Goal: Task Accomplishment & Management: Manage account settings

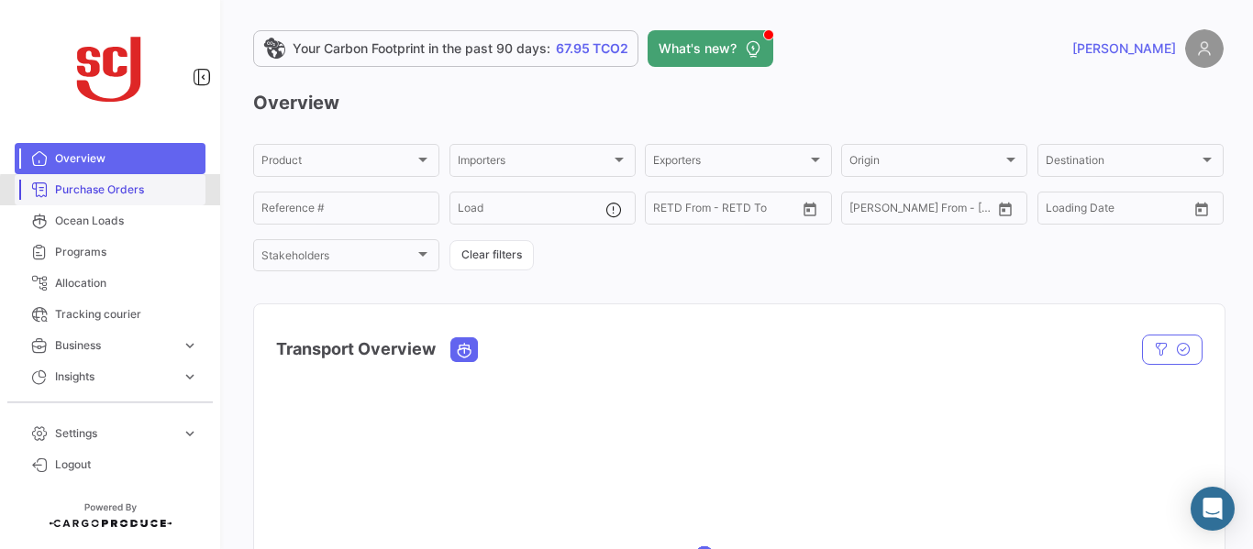
click at [121, 192] on span "Purchase Orders" at bounding box center [126, 190] width 143 height 17
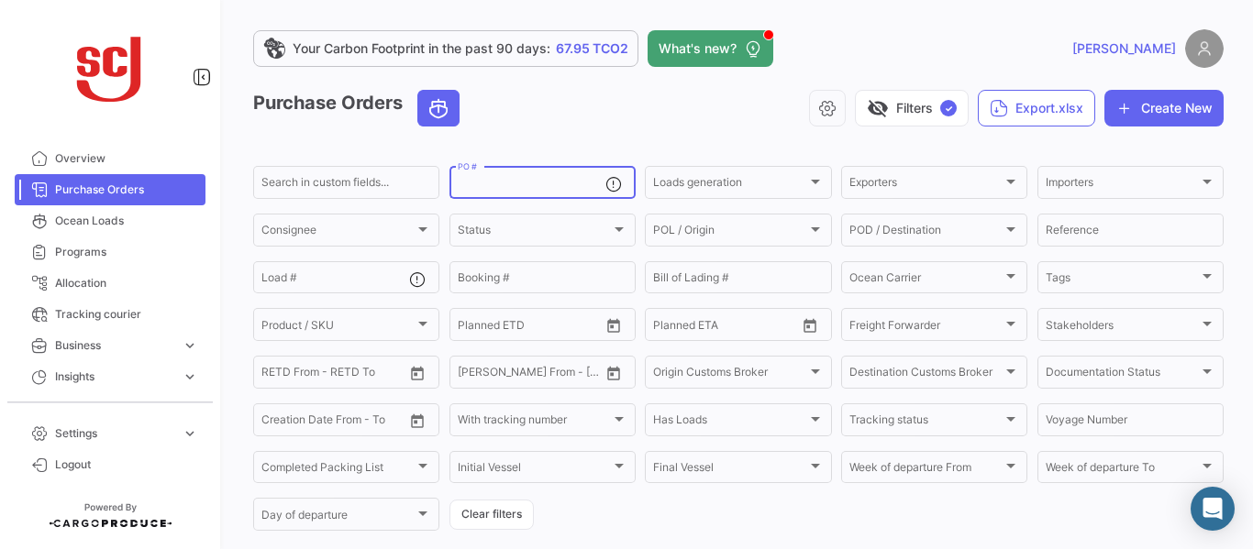
click at [484, 183] on input "PO #" at bounding box center [532, 185] width 148 height 13
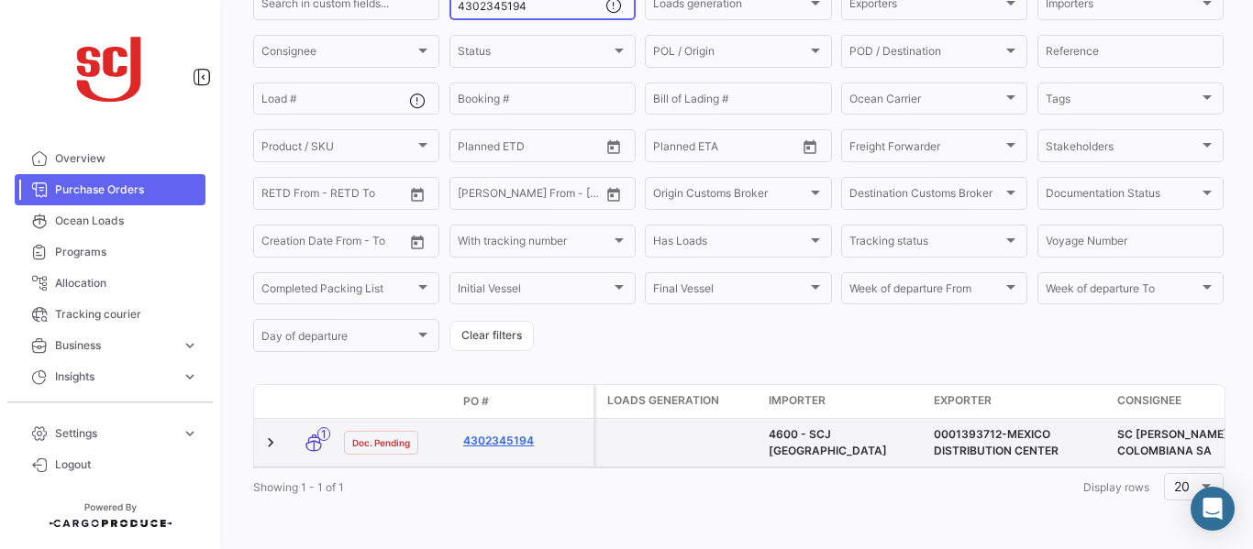
type input "4302345194"
click at [499, 433] on link "4302345194" at bounding box center [524, 441] width 123 height 17
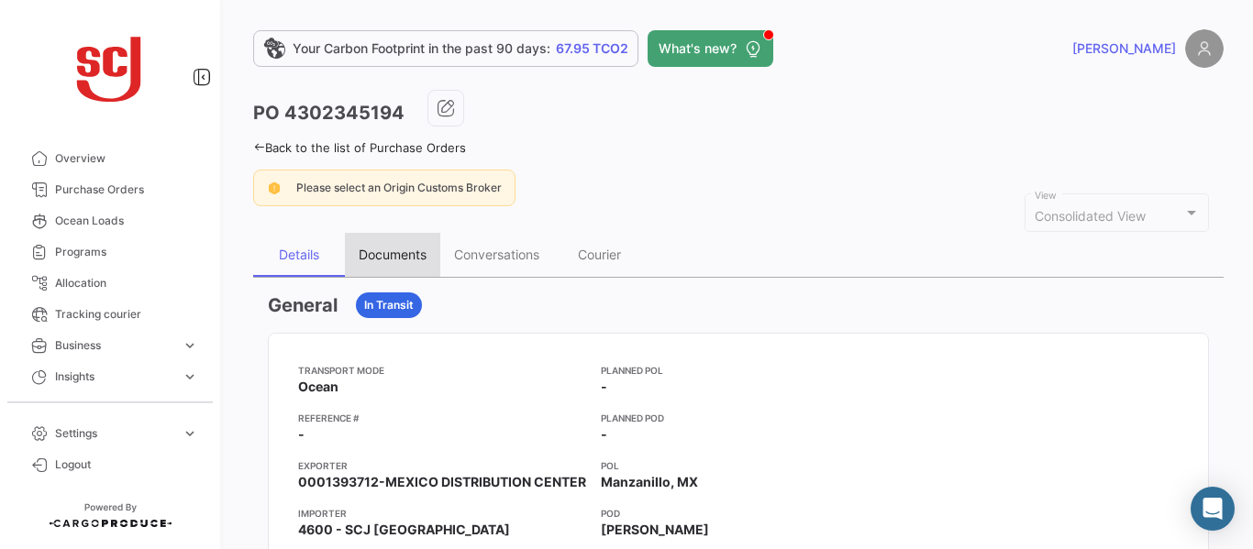
click at [368, 262] on div "Documents" at bounding box center [393, 255] width 68 height 16
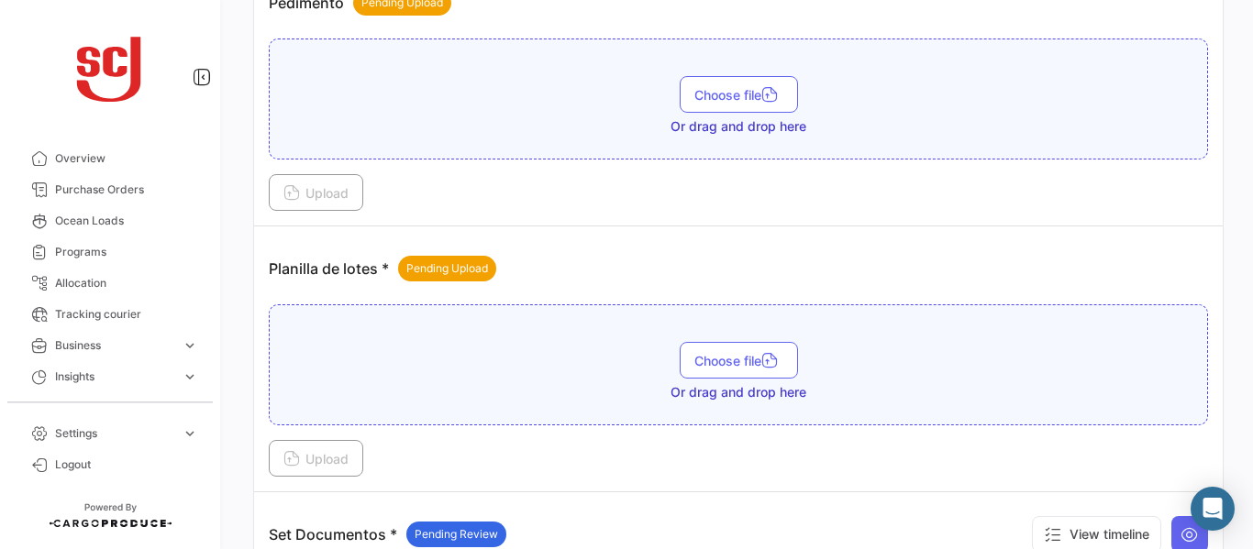
scroll to position [2041, 0]
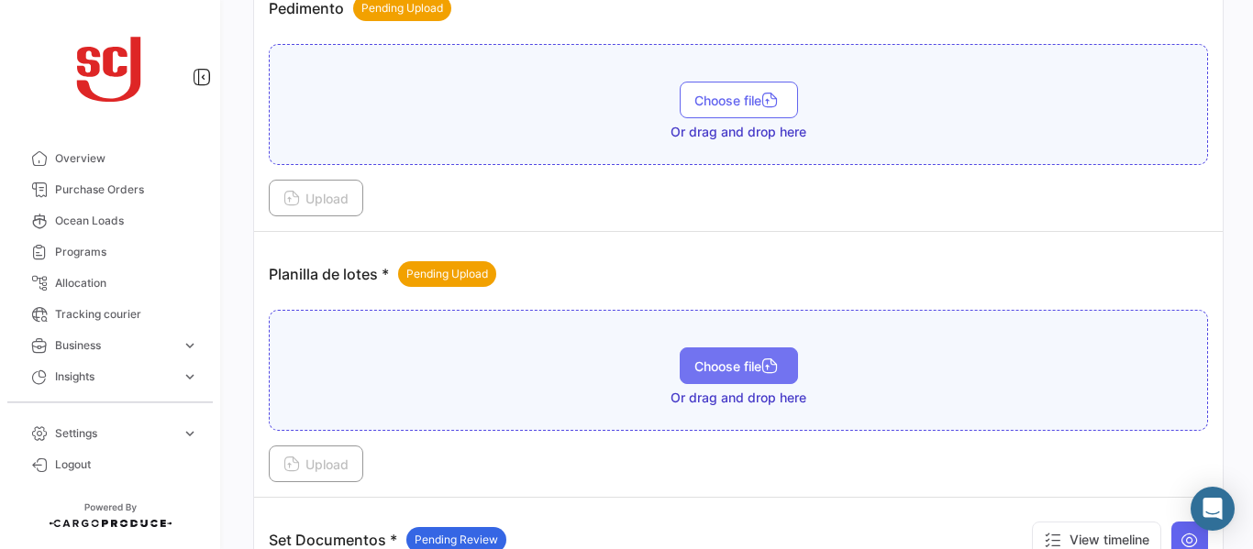
click at [748, 366] on span "Choose file" at bounding box center [738, 367] width 89 height 16
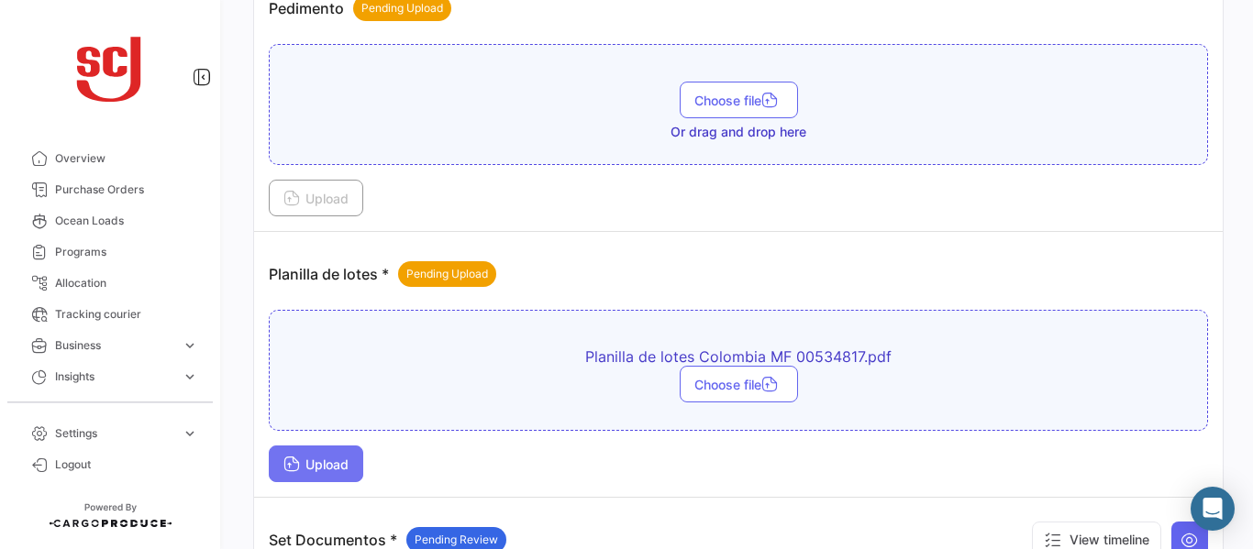
click at [311, 464] on span "Upload" at bounding box center [315, 465] width 65 height 16
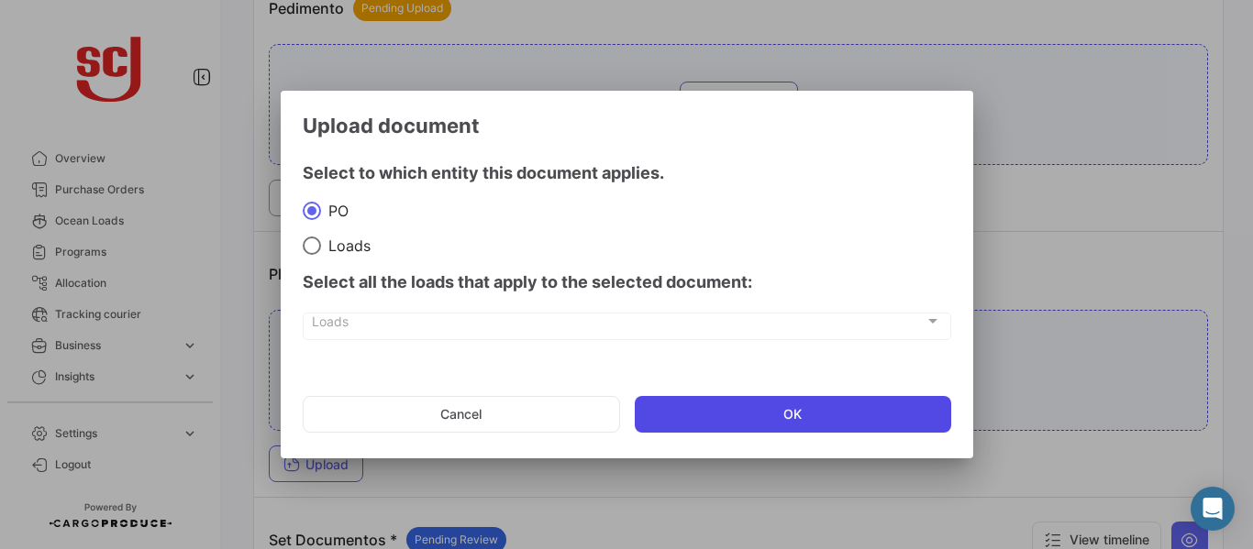
click at [744, 410] on button "OK" at bounding box center [793, 414] width 316 height 37
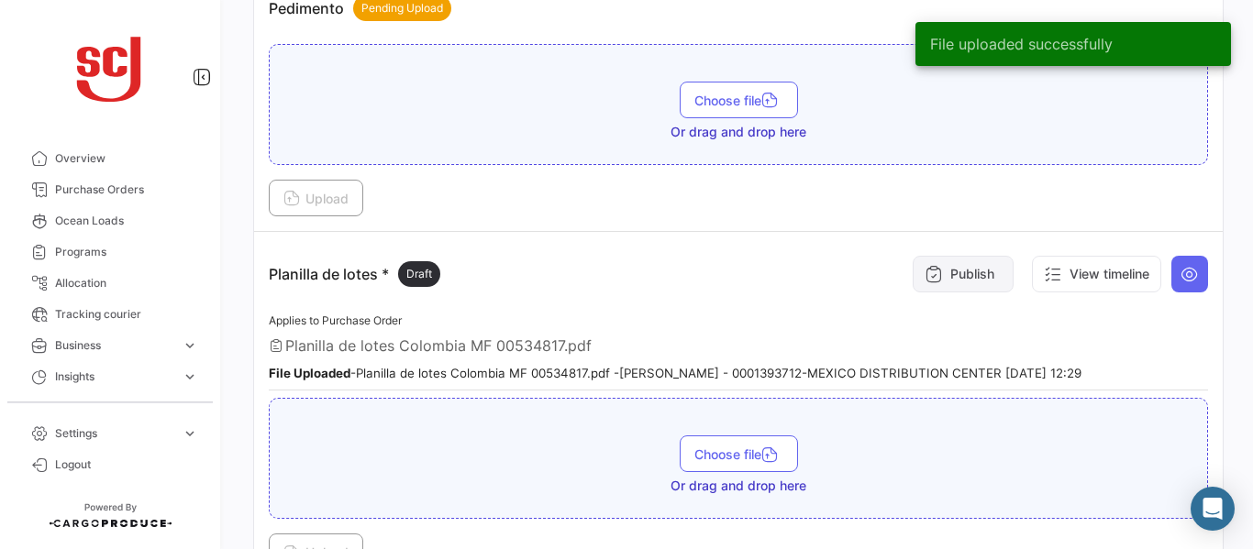
click at [963, 265] on button "Publish" at bounding box center [963, 274] width 101 height 37
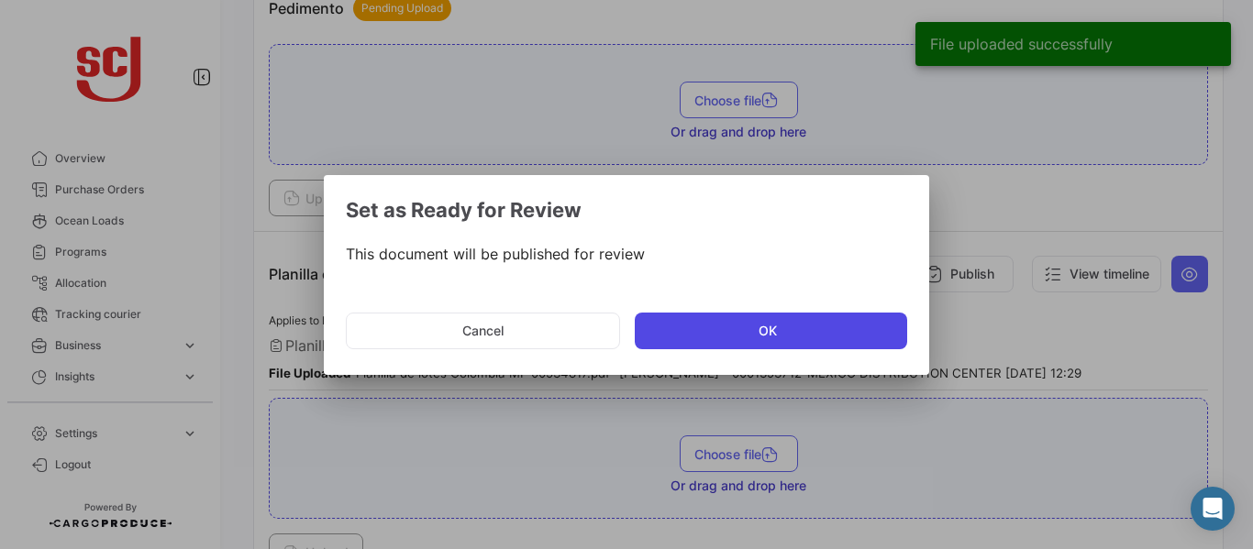
click at [748, 327] on button "OK" at bounding box center [771, 331] width 272 height 37
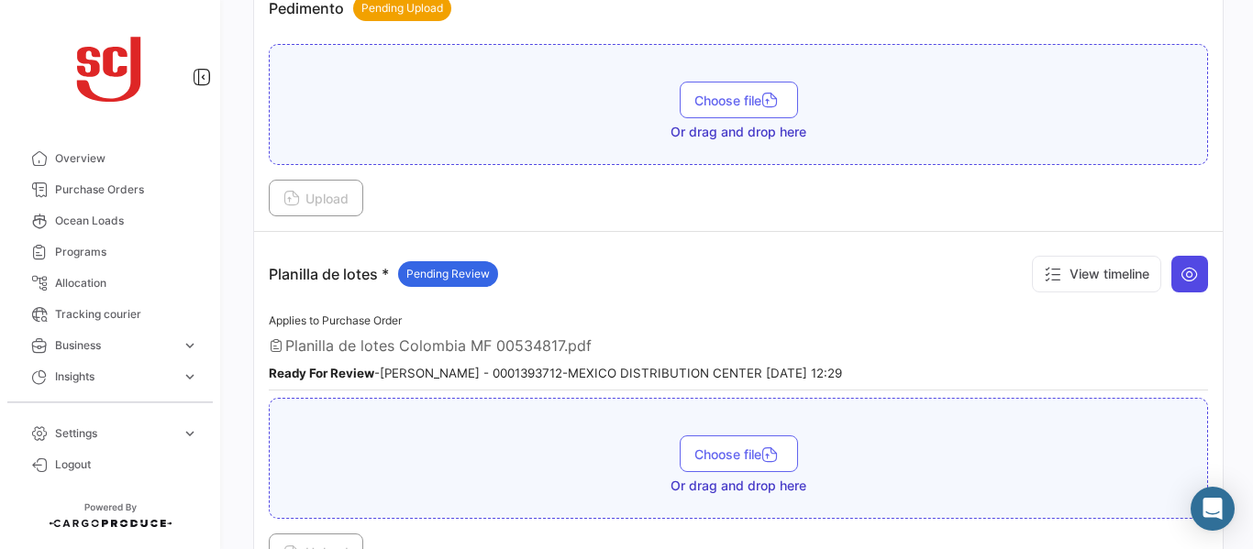
click at [1180, 279] on icon at bounding box center [1189, 274] width 18 height 18
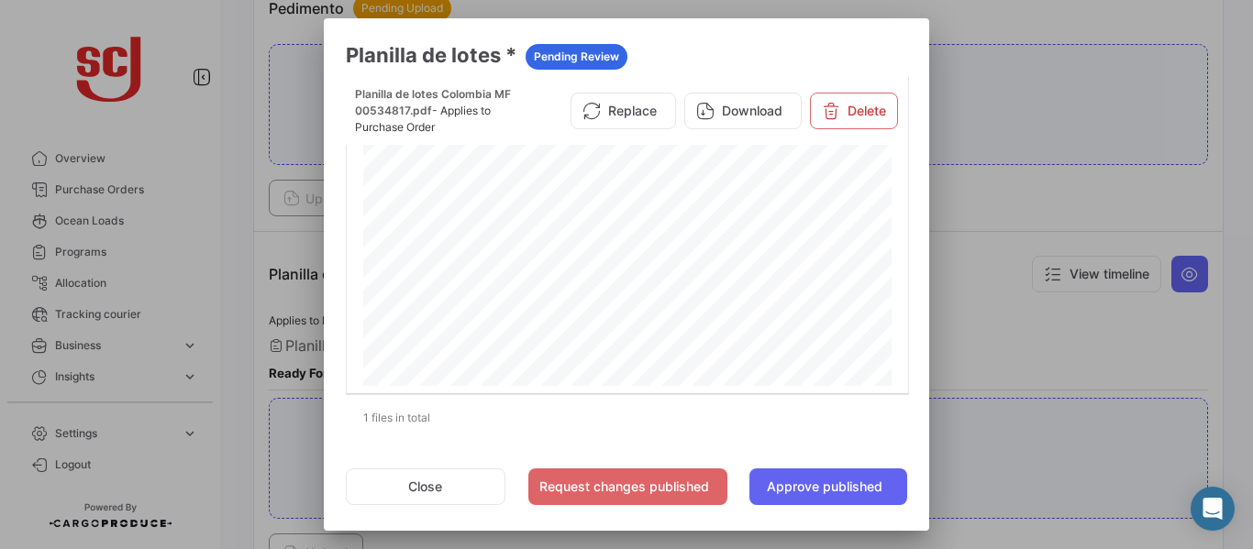
click at [1013, 352] on div at bounding box center [626, 274] width 1253 height 549
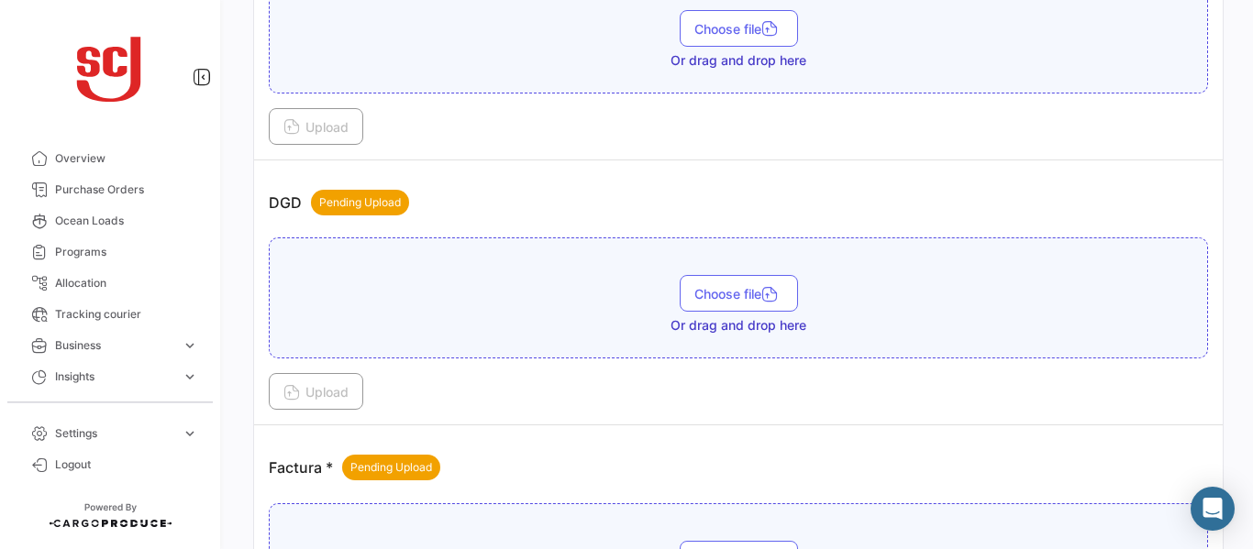
scroll to position [1033, 0]
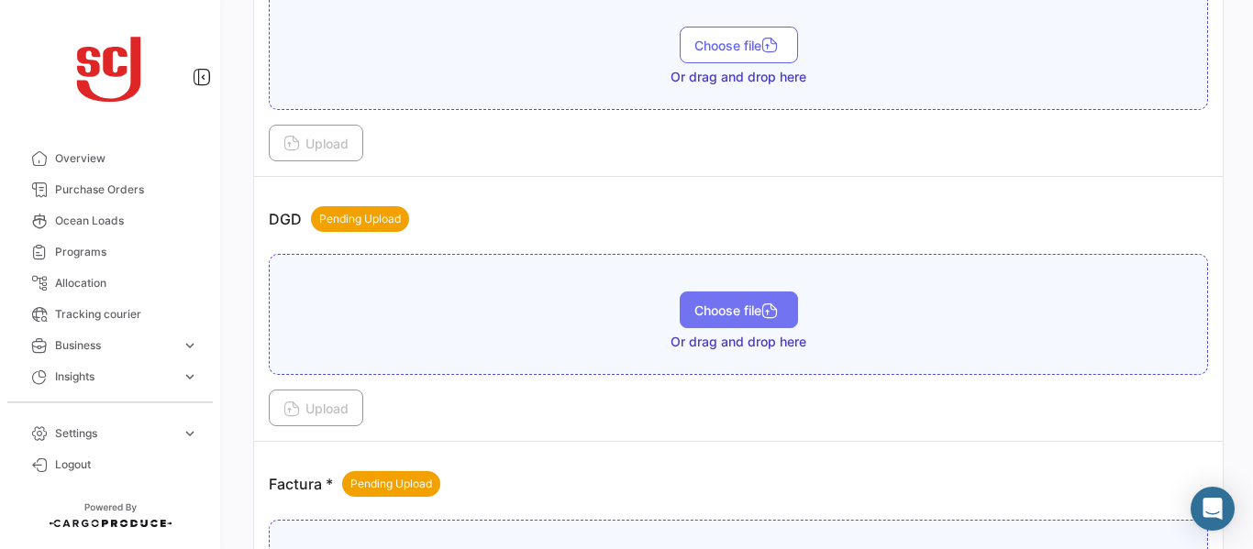
click at [713, 300] on button "Choose file" at bounding box center [739, 310] width 118 height 37
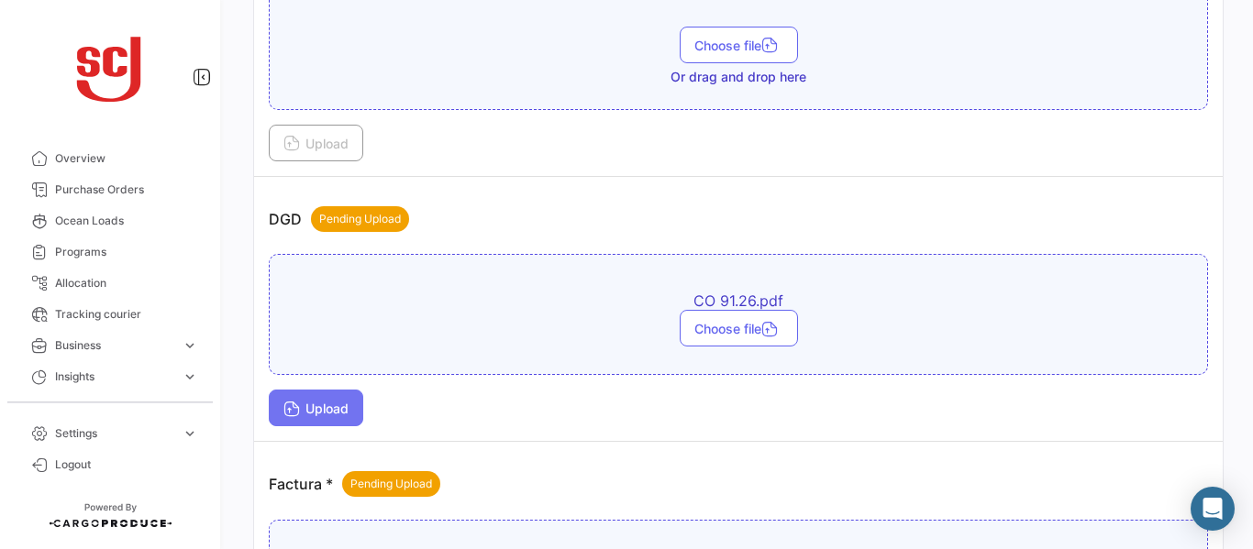
click at [318, 412] on span "Upload" at bounding box center [315, 409] width 65 height 16
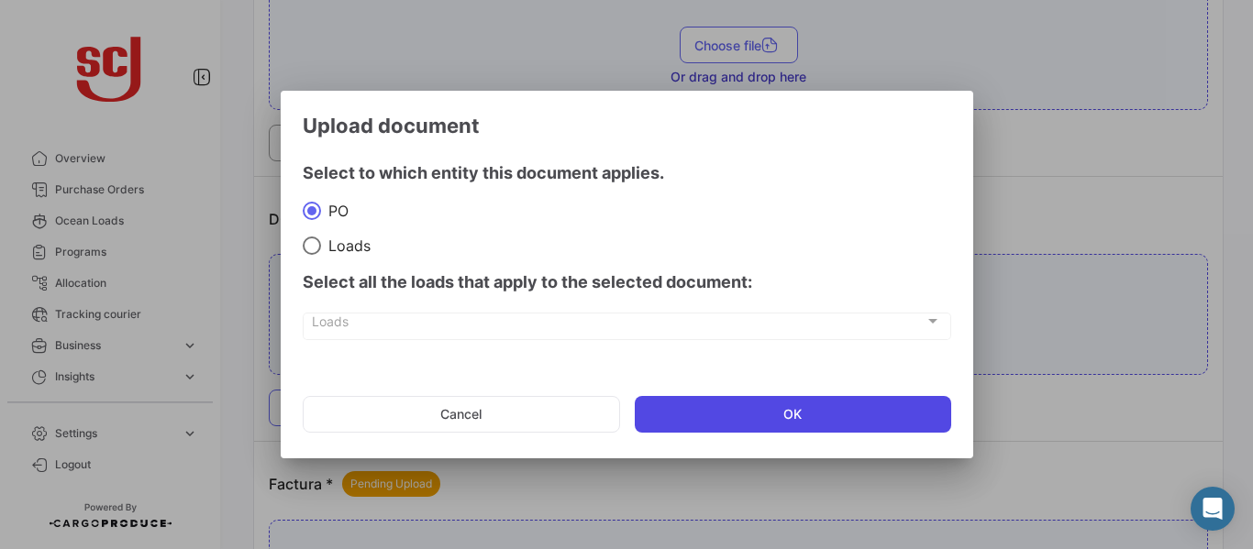
click at [679, 427] on button "OK" at bounding box center [793, 414] width 316 height 37
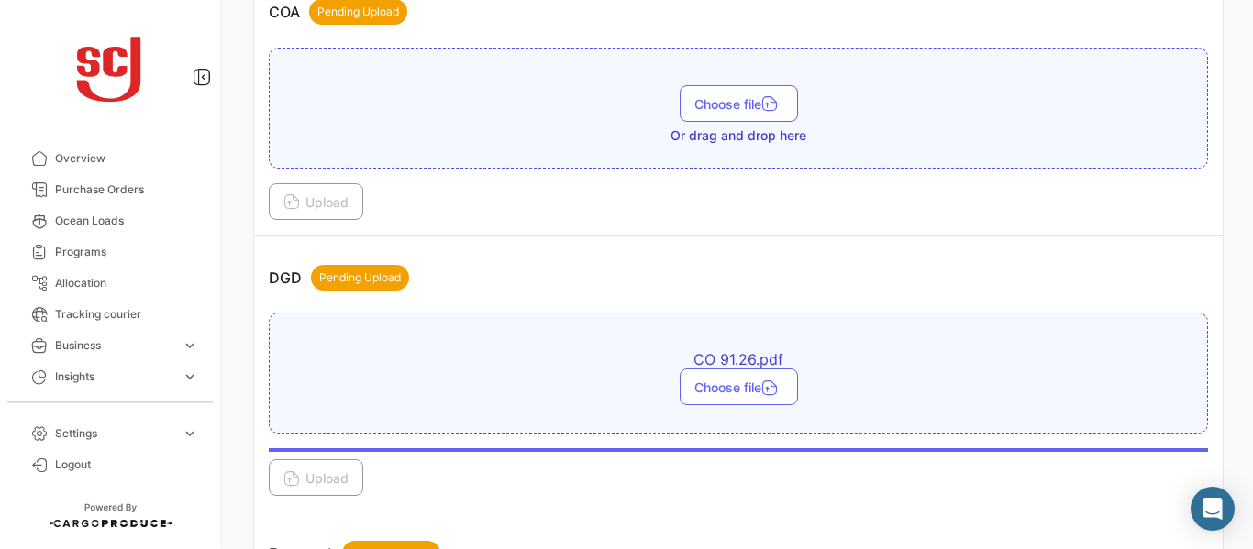
scroll to position [969, 0]
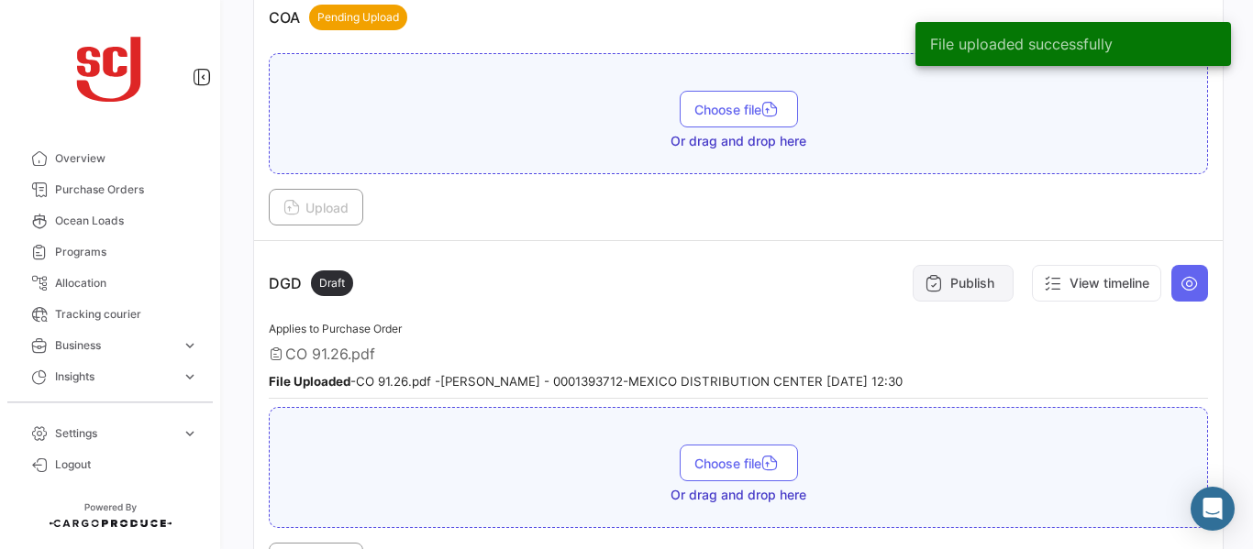
click at [966, 275] on button "Publish" at bounding box center [963, 283] width 101 height 37
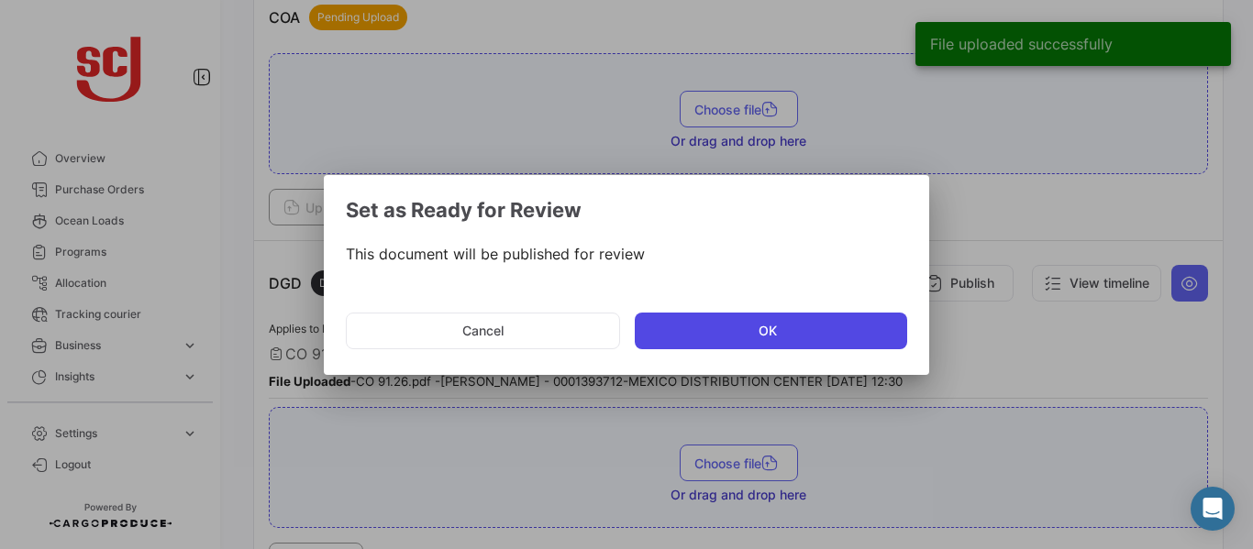
click at [774, 330] on button "OK" at bounding box center [771, 331] width 272 height 37
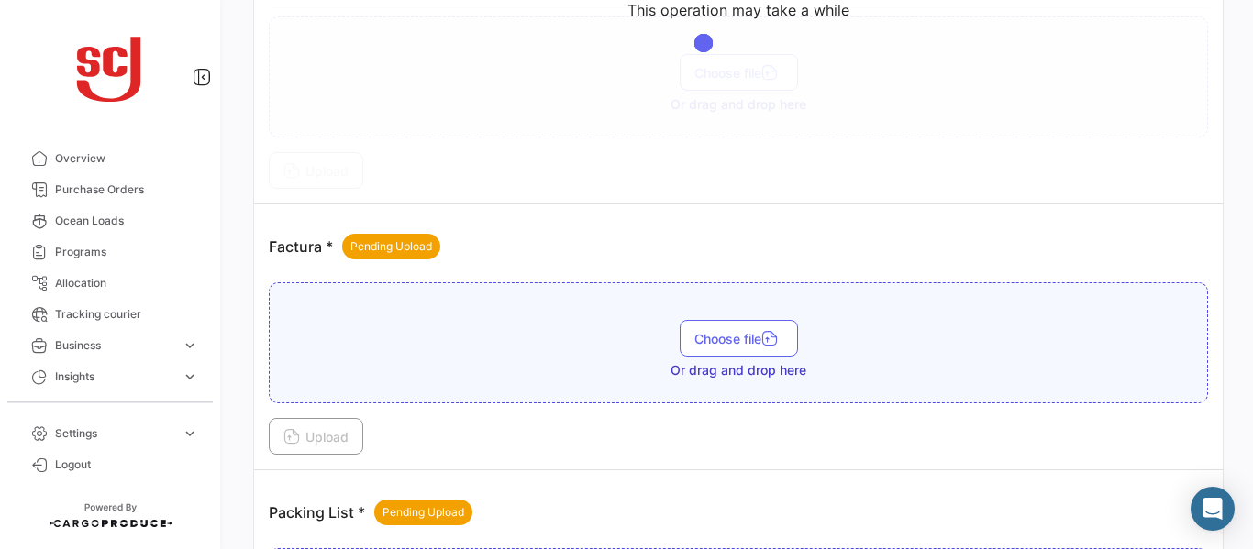
scroll to position [1347, 0]
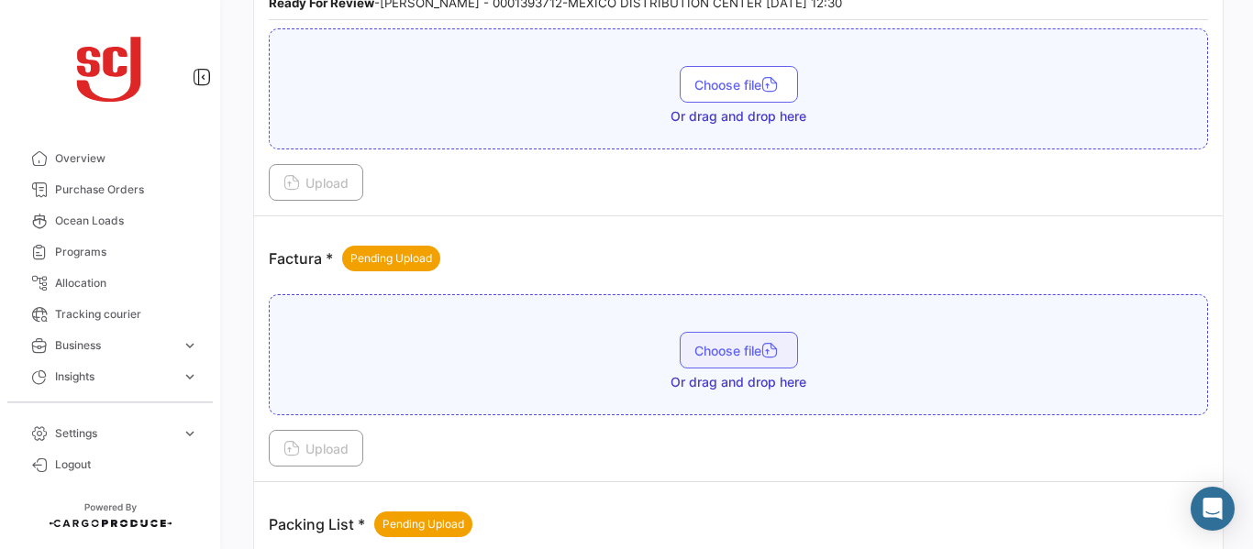
click at [734, 354] on span "Choose file" at bounding box center [738, 351] width 89 height 16
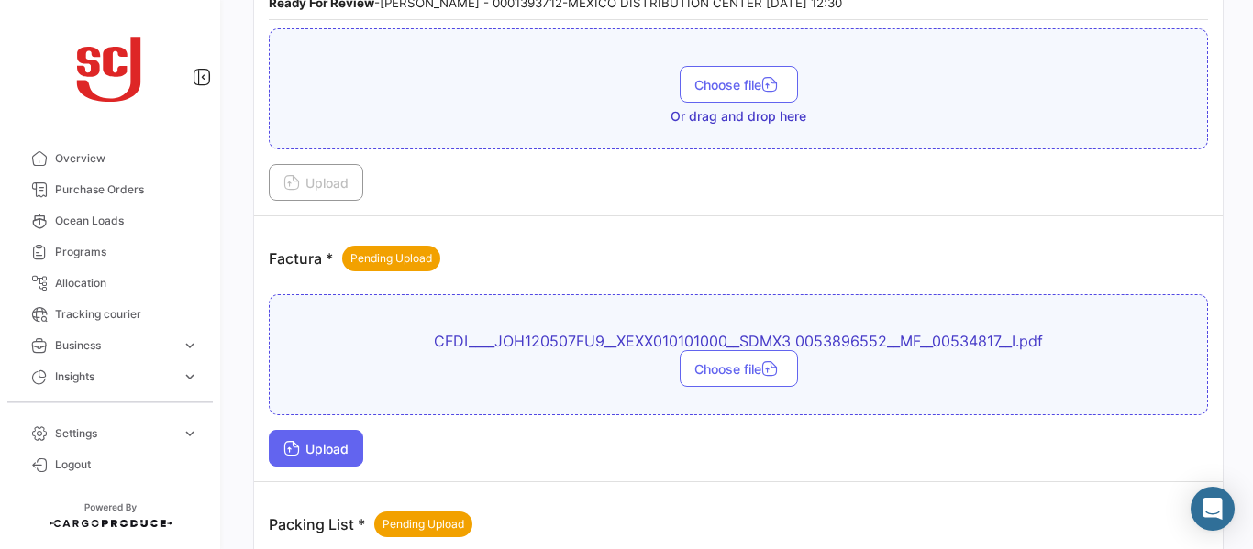
click at [308, 444] on span "Upload" at bounding box center [315, 449] width 65 height 16
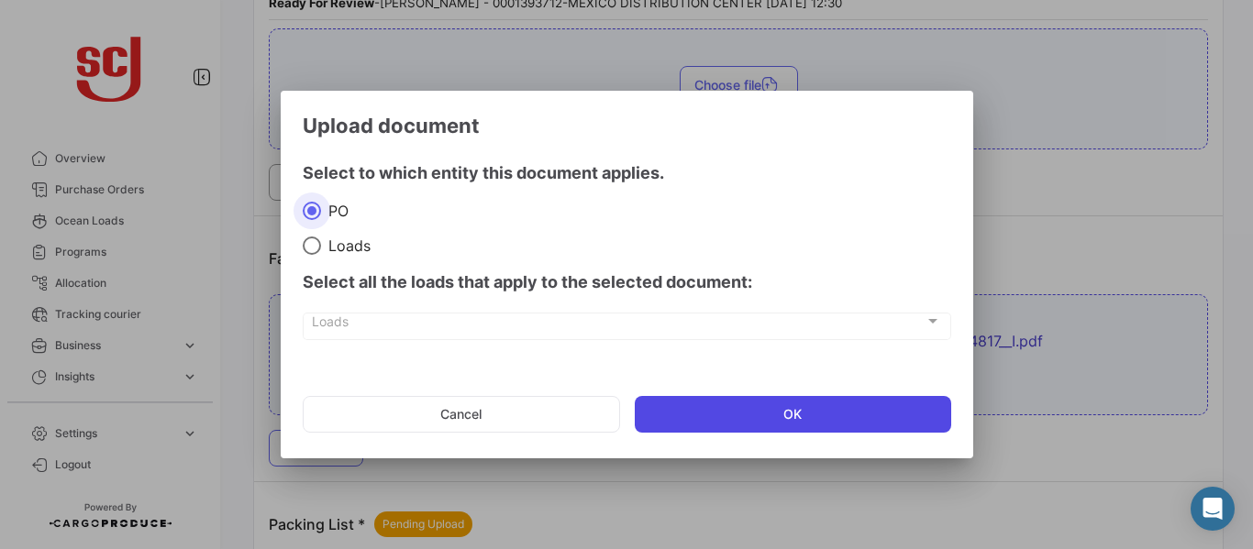
click at [720, 408] on button "OK" at bounding box center [793, 414] width 316 height 37
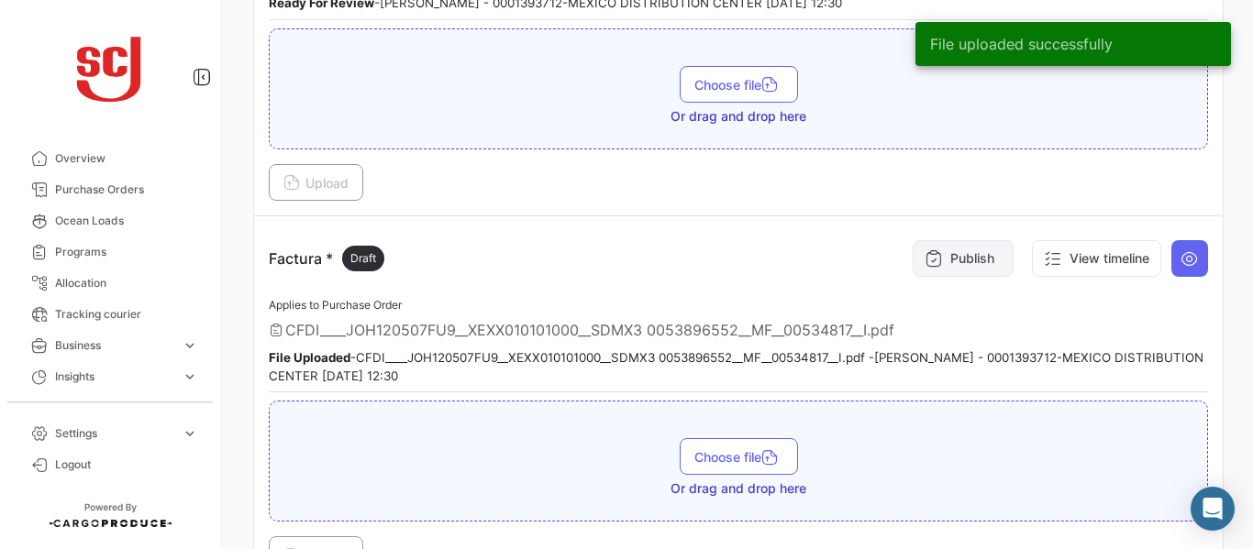
click at [925, 260] on icon at bounding box center [934, 258] width 18 height 18
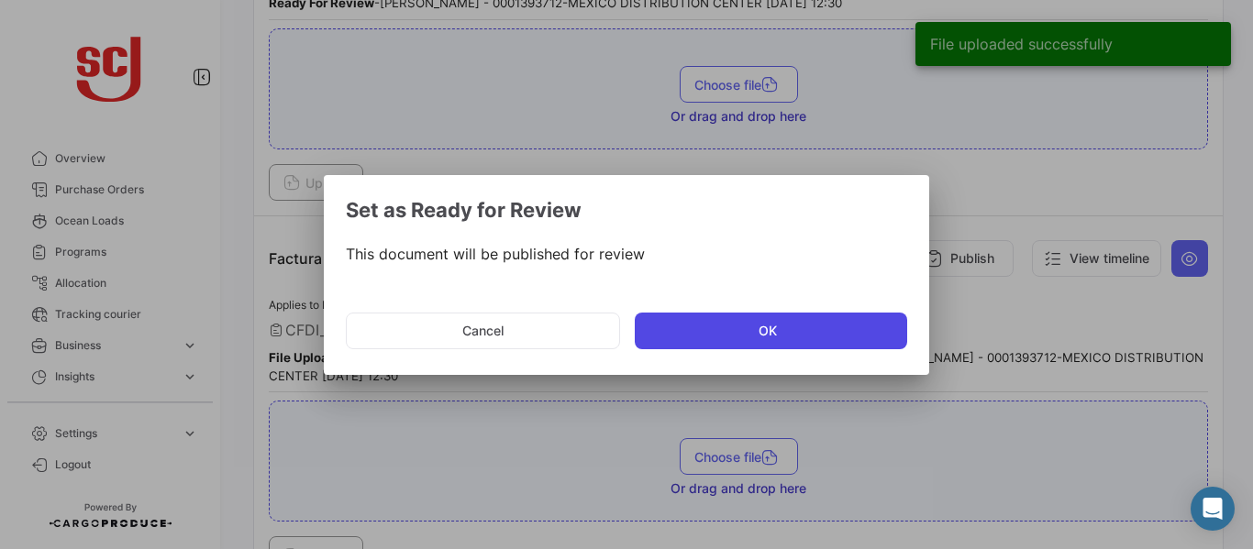
click at [717, 340] on button "OK" at bounding box center [771, 331] width 272 height 37
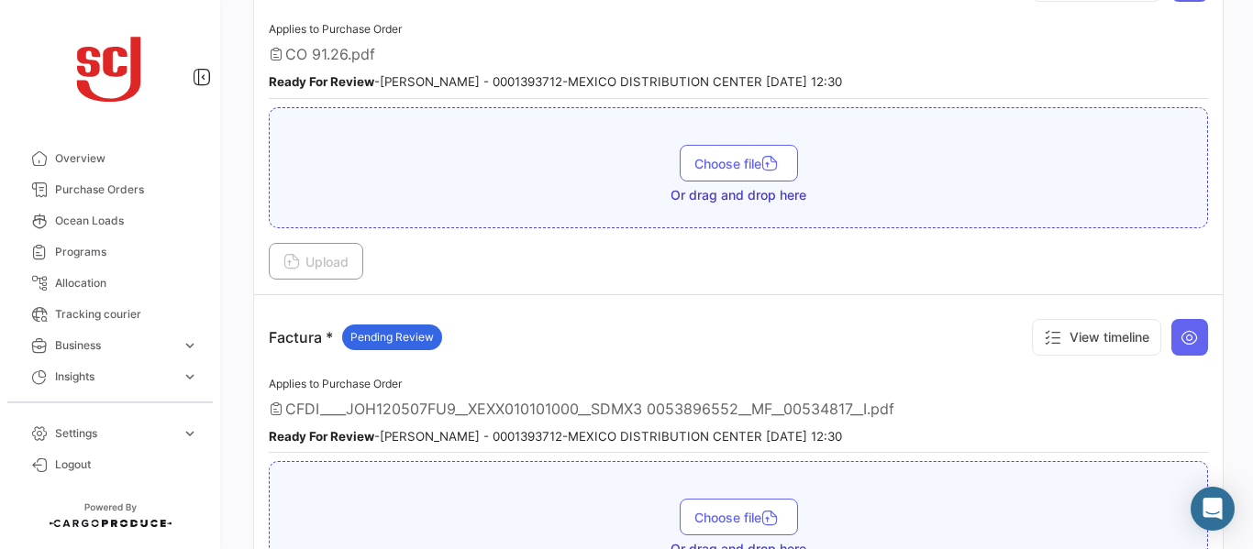
scroll to position [1274, 0]
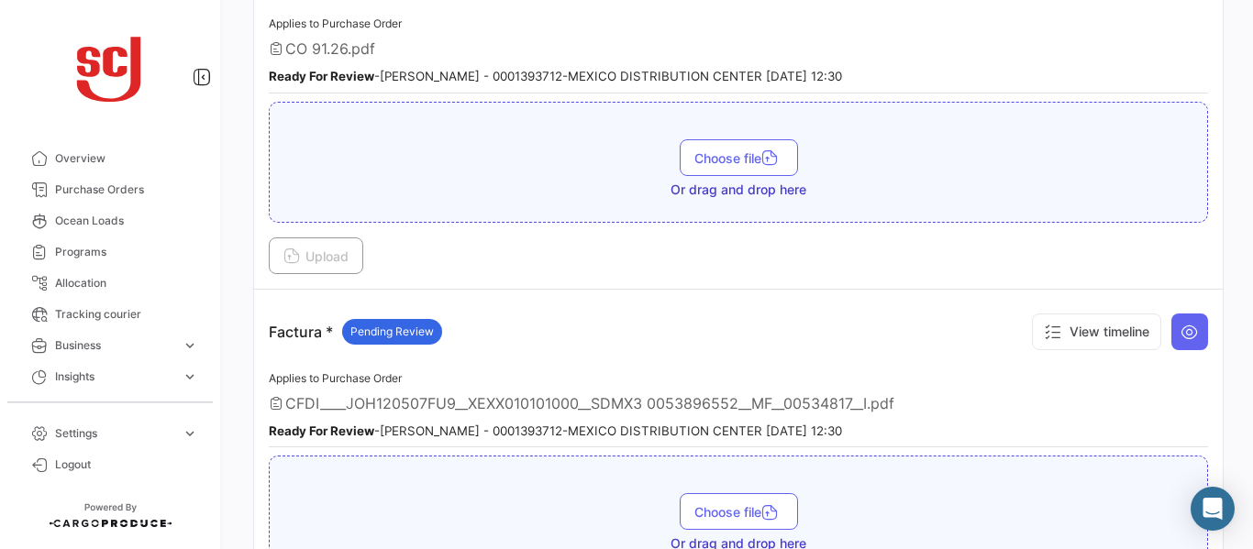
drag, startPoint x: 1240, startPoint y: 263, endPoint x: 1242, endPoint y: 251, distance: 12.1
click at [1242, 251] on div "Your Carbon Footprint in the past 90 days: 67.95 TCO2 What's new? [PERSON_NAME]…" at bounding box center [738, 274] width 1029 height 549
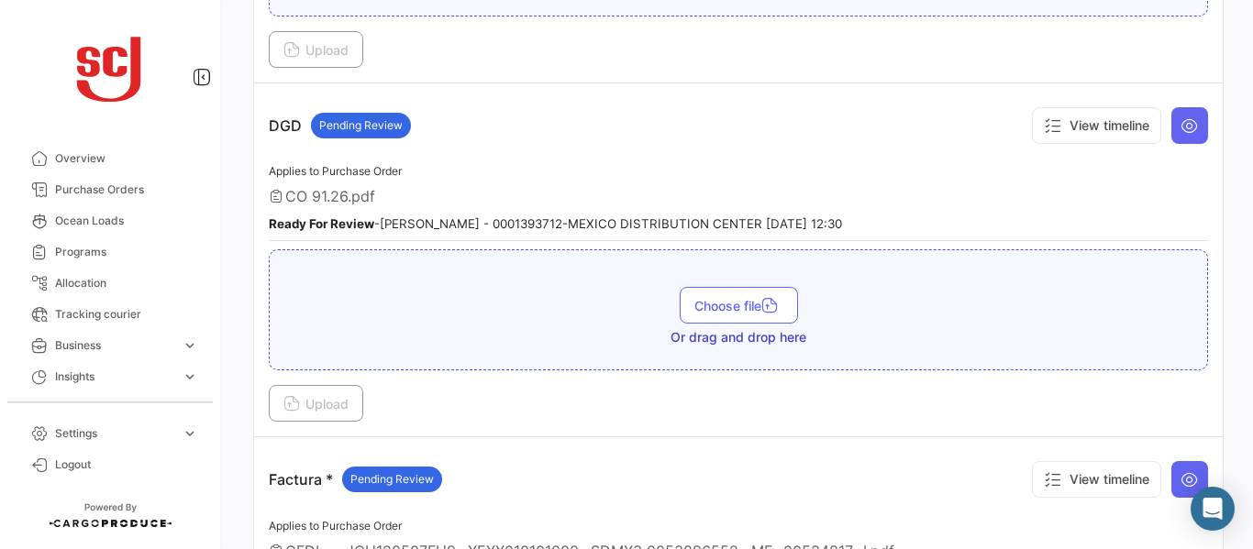
scroll to position [1121, 0]
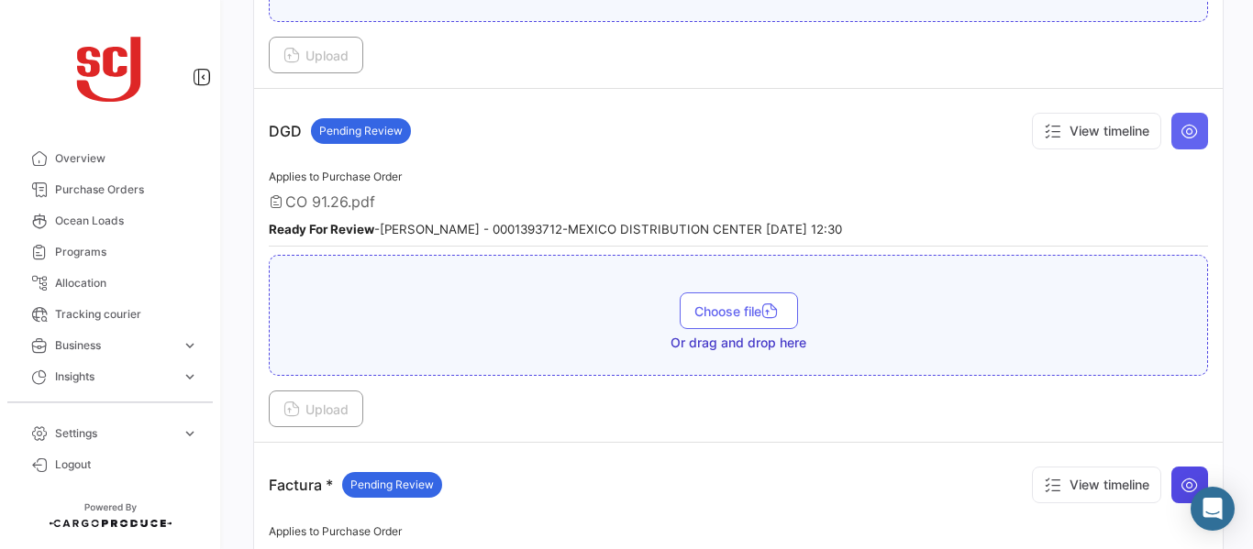
click at [1181, 468] on button at bounding box center [1189, 485] width 37 height 37
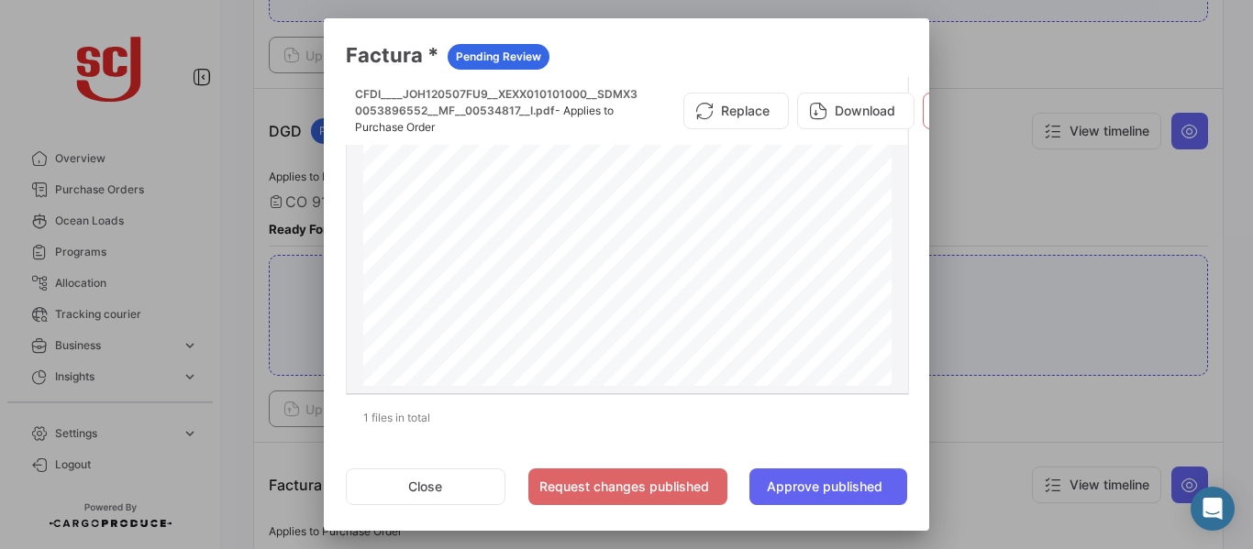
scroll to position [325, 0]
click at [1008, 199] on div at bounding box center [626, 274] width 1253 height 549
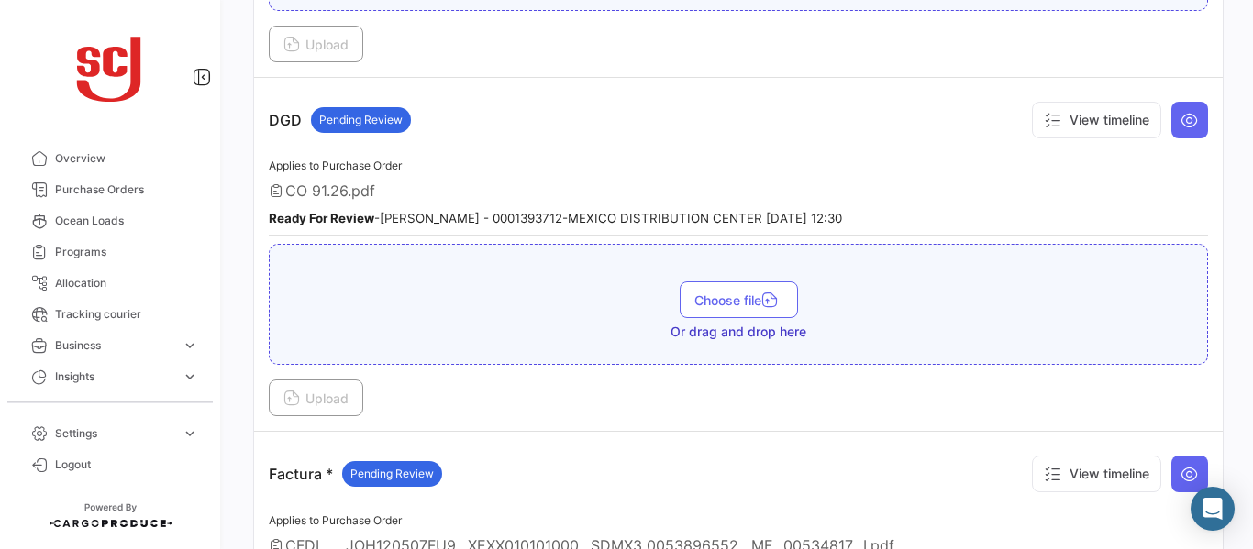
scroll to position [1081, 0]
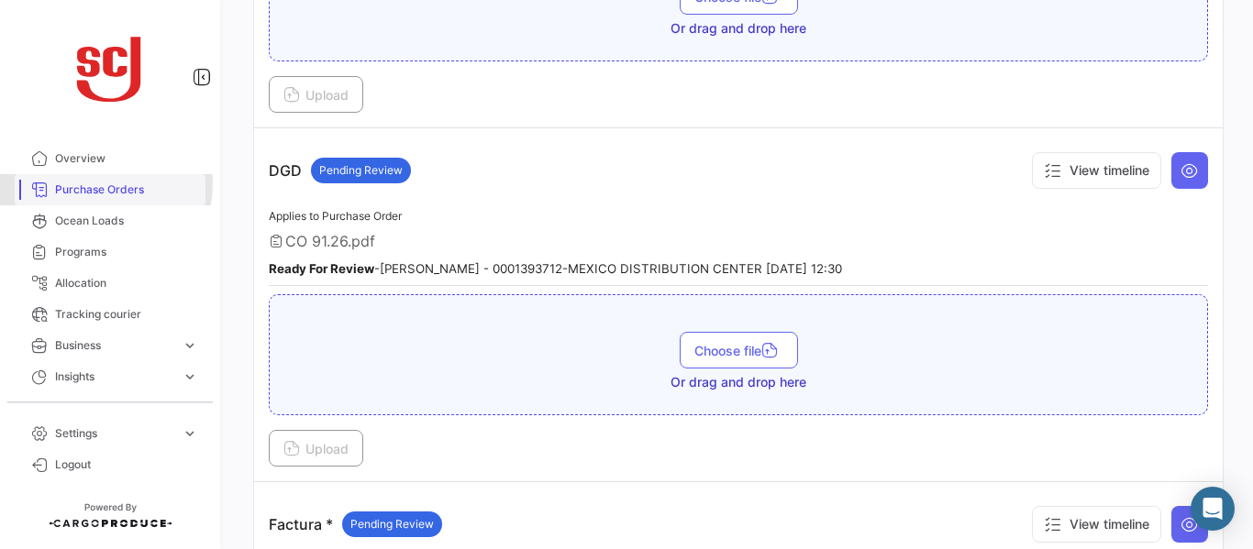
click at [100, 184] on span "Purchase Orders" at bounding box center [126, 190] width 143 height 17
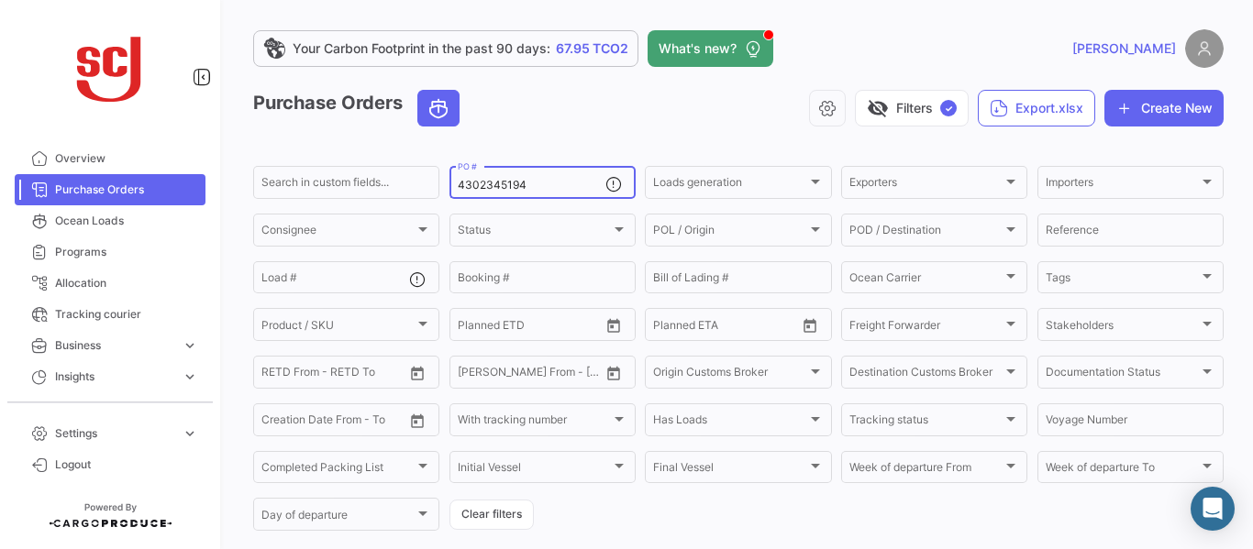
click at [545, 186] on input "4302345194" at bounding box center [532, 185] width 148 height 13
type input "4302345192"
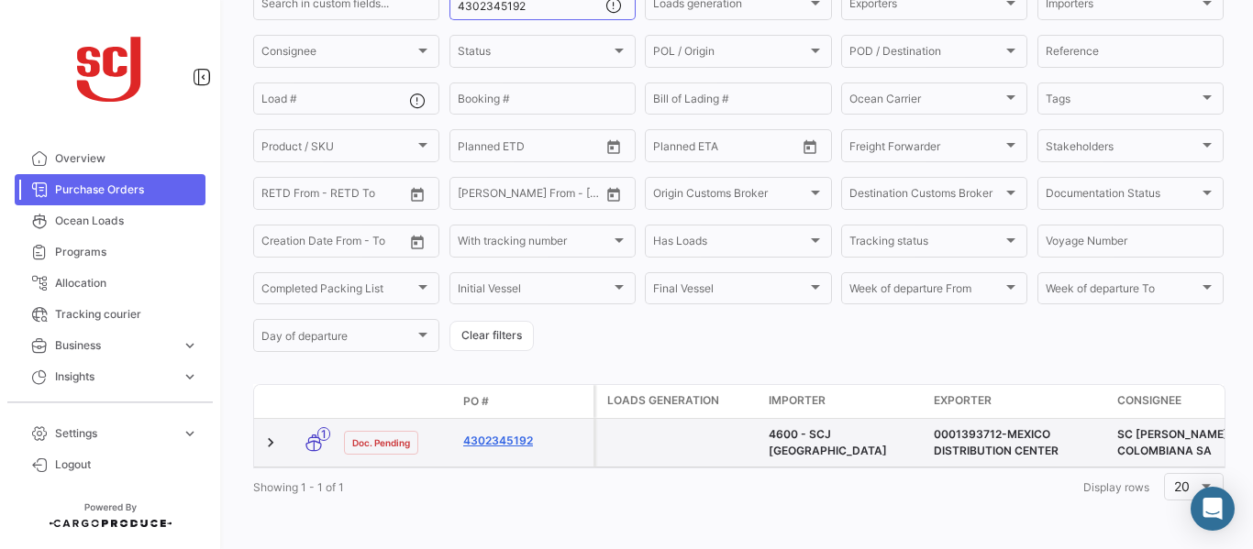
click at [516, 433] on link "4302345192" at bounding box center [524, 441] width 123 height 17
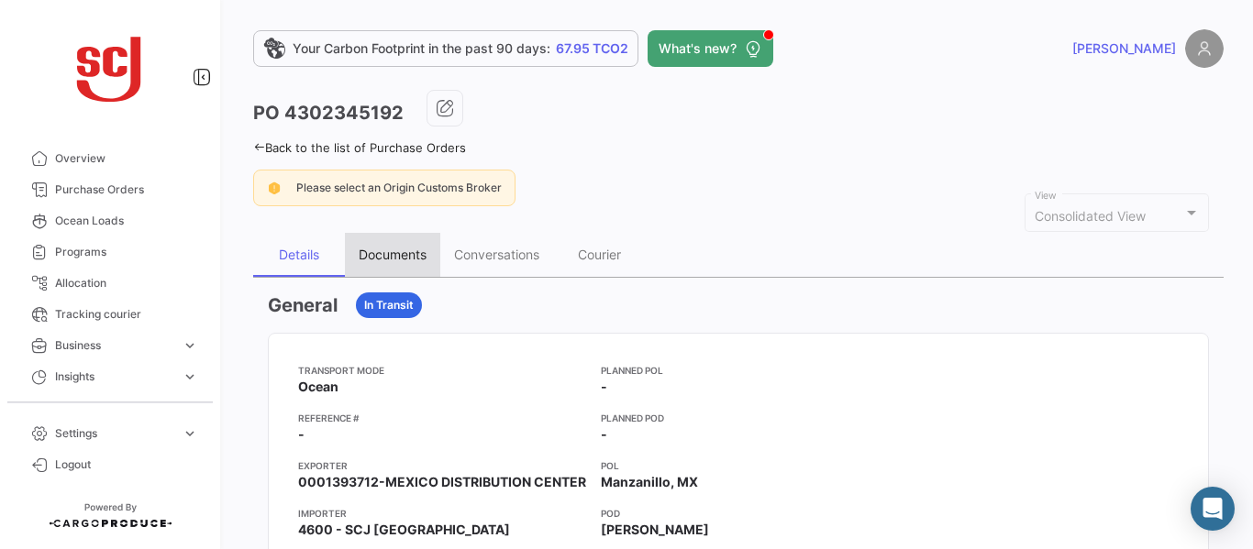
click at [380, 254] on div "Documents" at bounding box center [393, 255] width 68 height 16
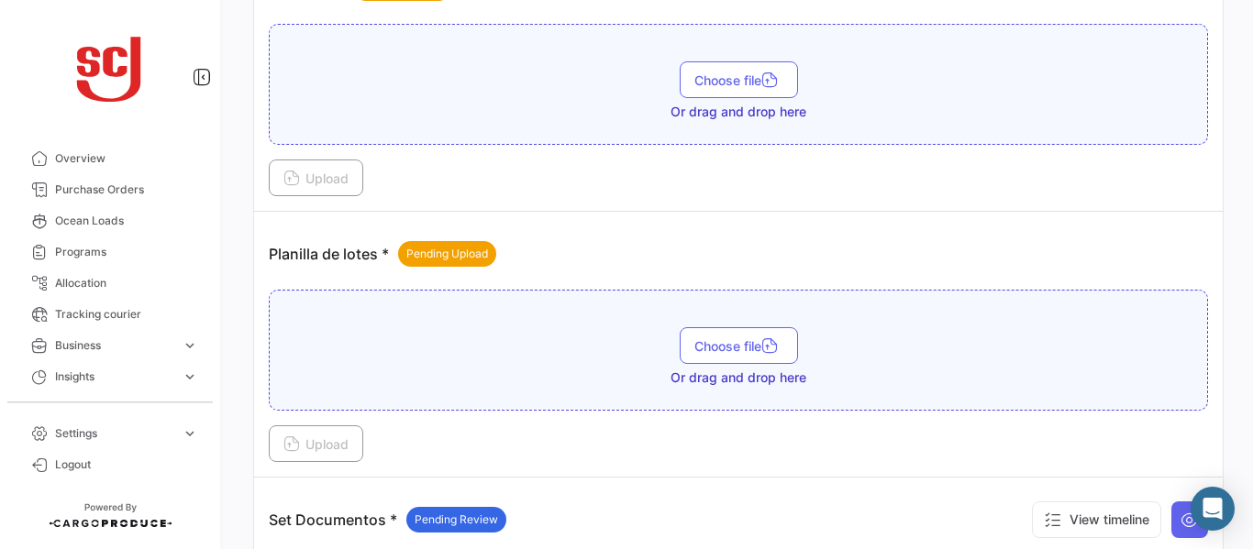
scroll to position [2035, 0]
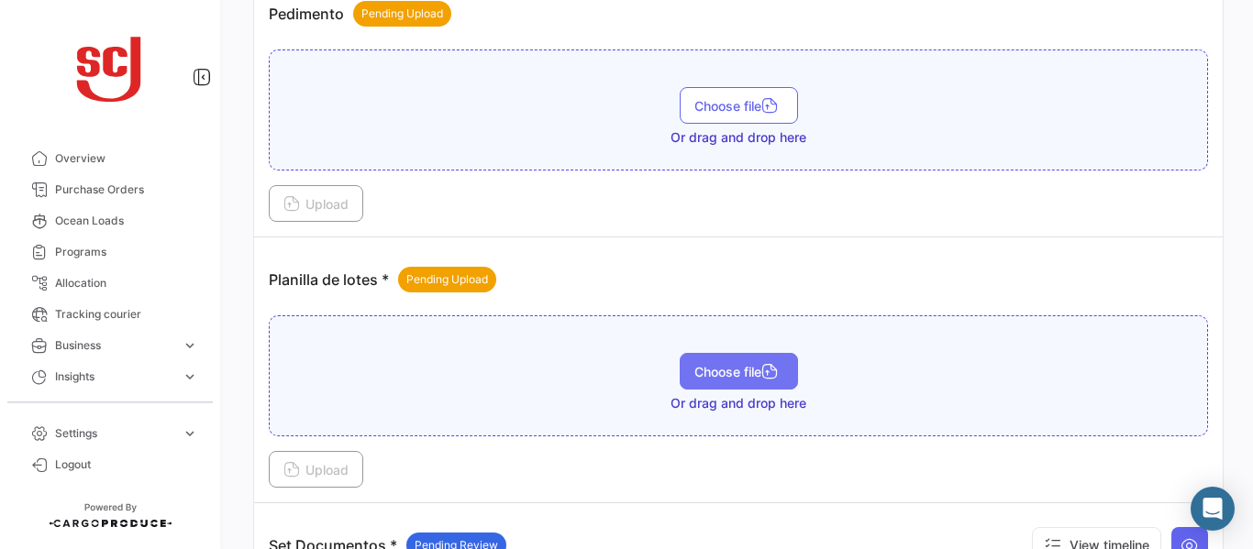
click at [700, 374] on span "Choose file" at bounding box center [738, 372] width 89 height 16
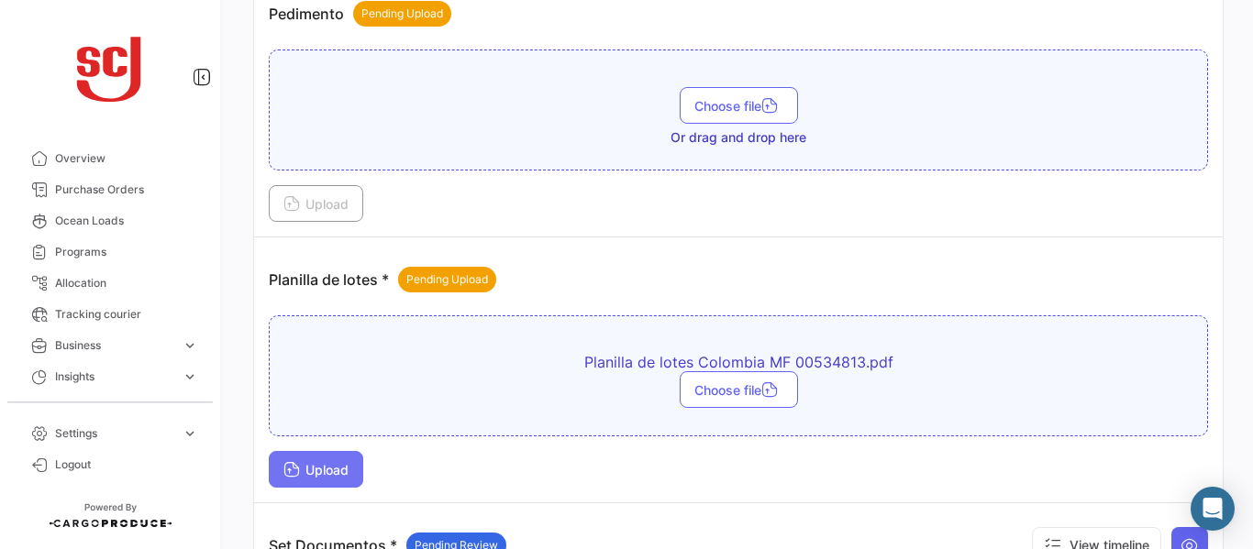
click at [319, 466] on span "Upload" at bounding box center [315, 470] width 65 height 16
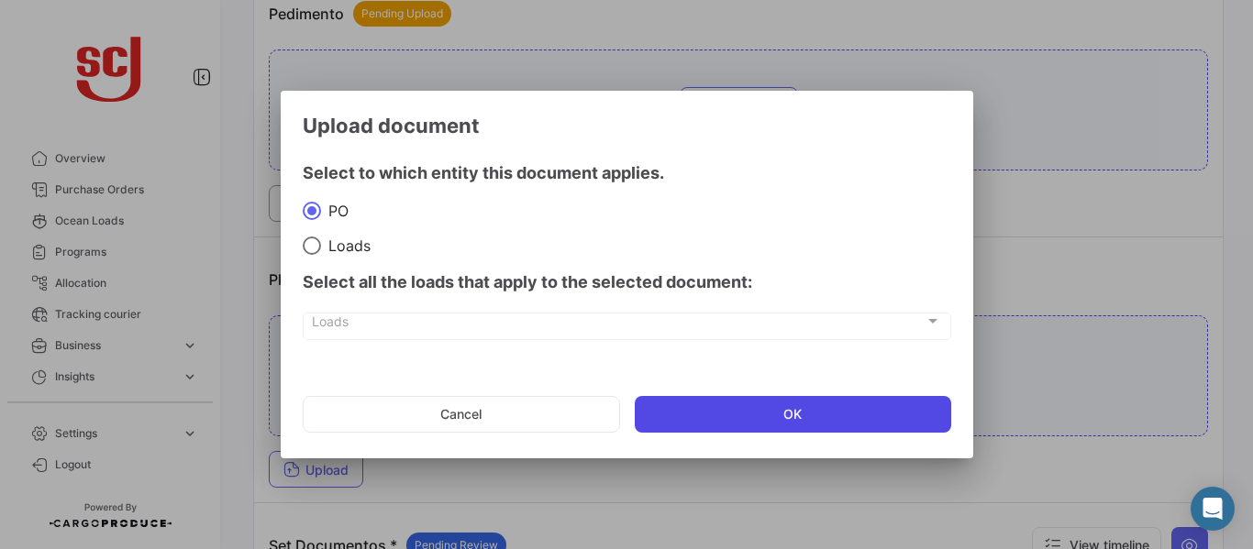
click at [714, 420] on button "OK" at bounding box center [793, 414] width 316 height 37
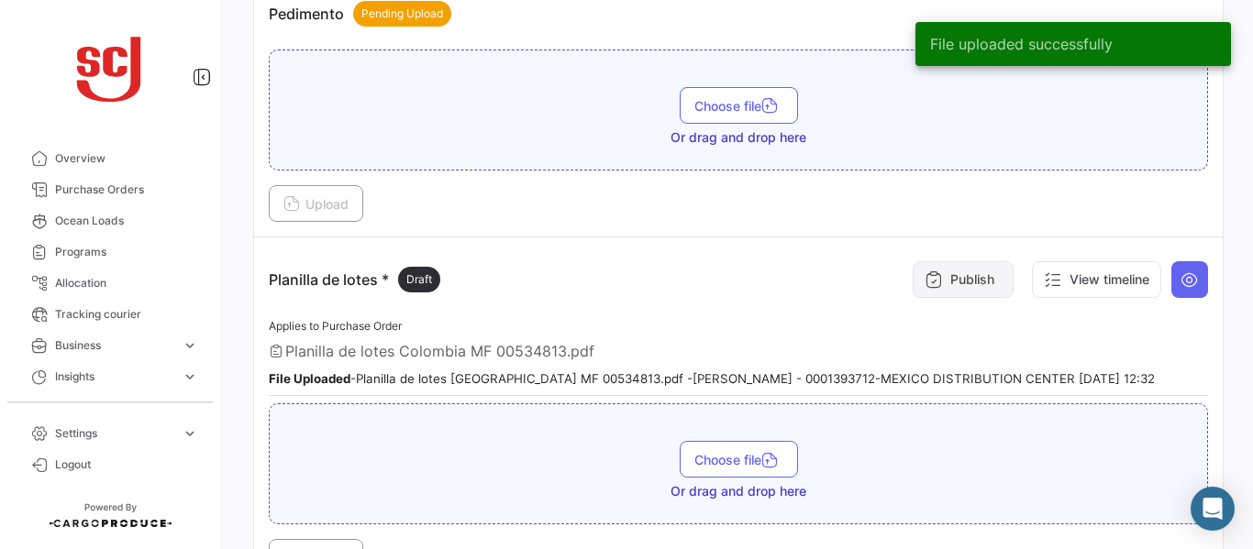
click at [958, 269] on button "Publish" at bounding box center [963, 279] width 101 height 37
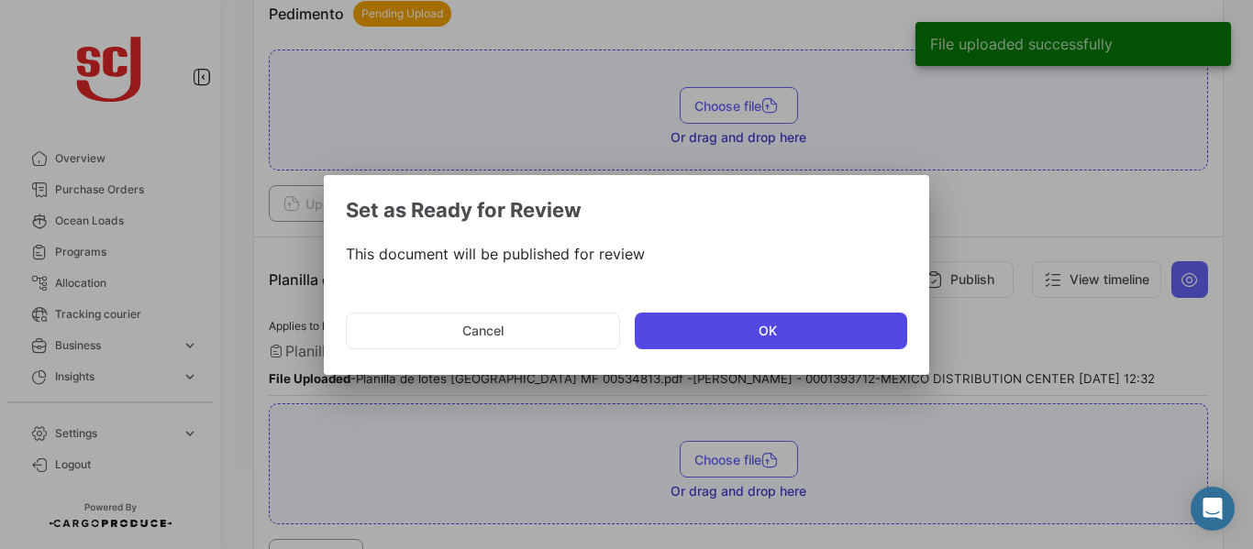
click at [753, 327] on button "OK" at bounding box center [771, 331] width 272 height 37
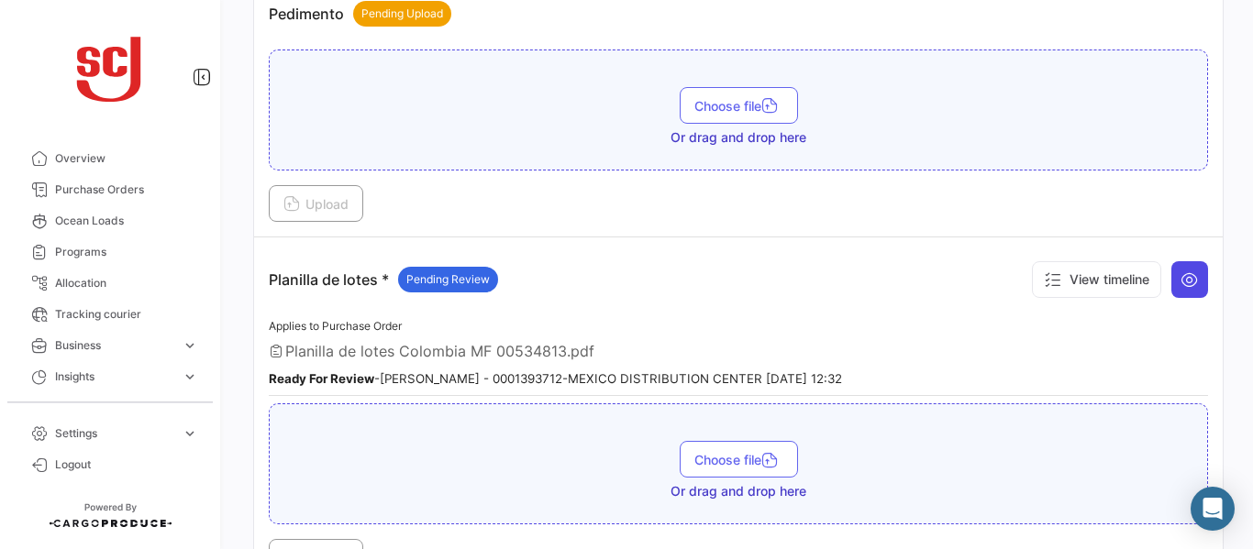
click at [1180, 284] on icon at bounding box center [1189, 280] width 18 height 18
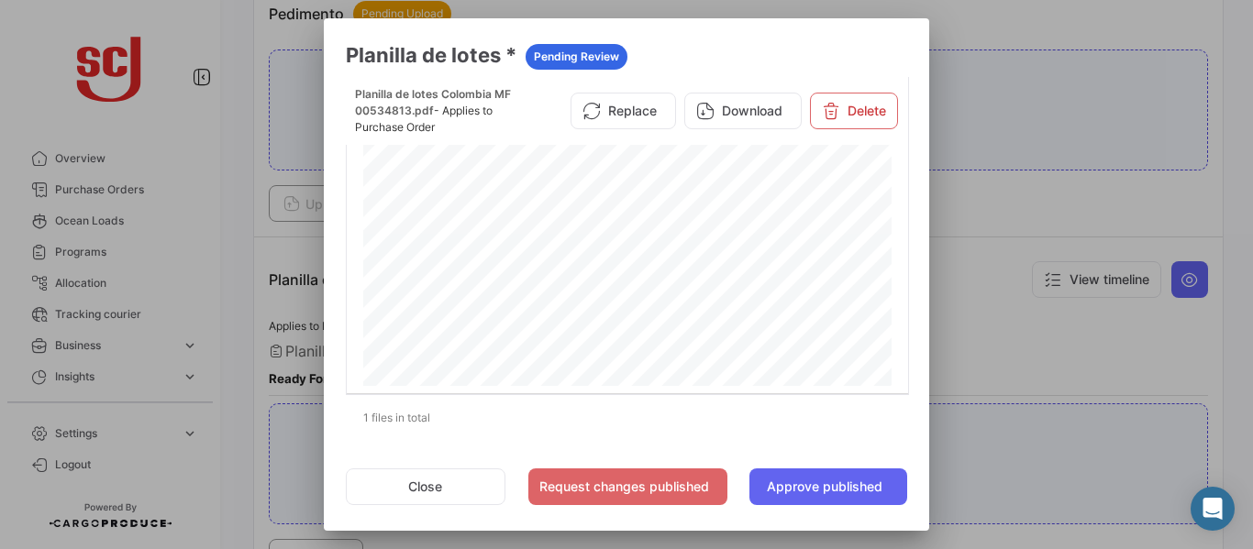
click at [1008, 366] on div at bounding box center [626, 274] width 1253 height 549
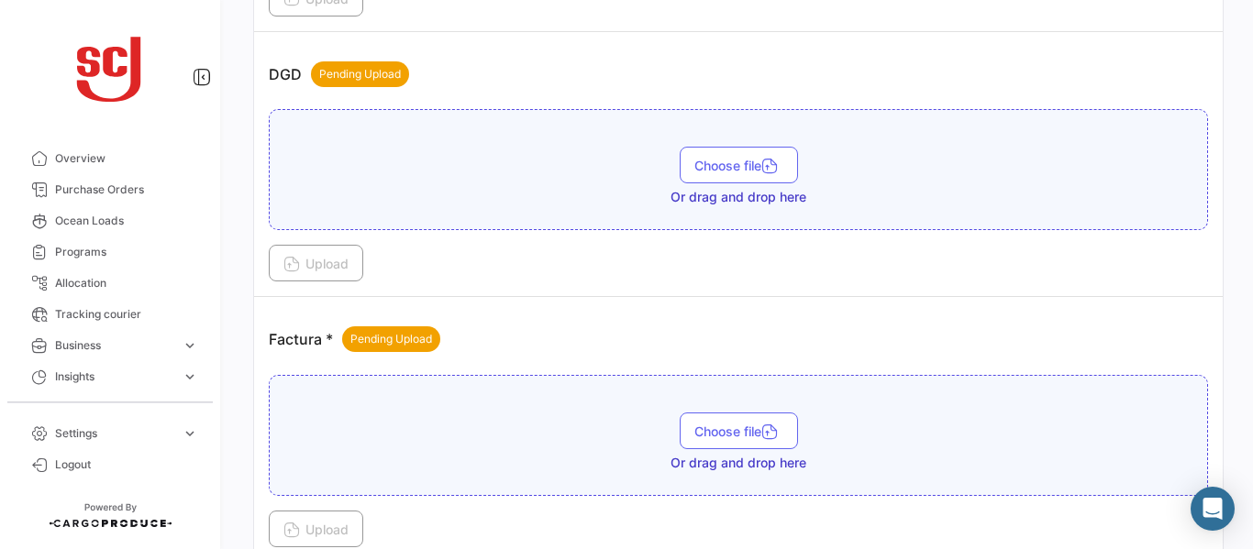
scroll to position [1146, 0]
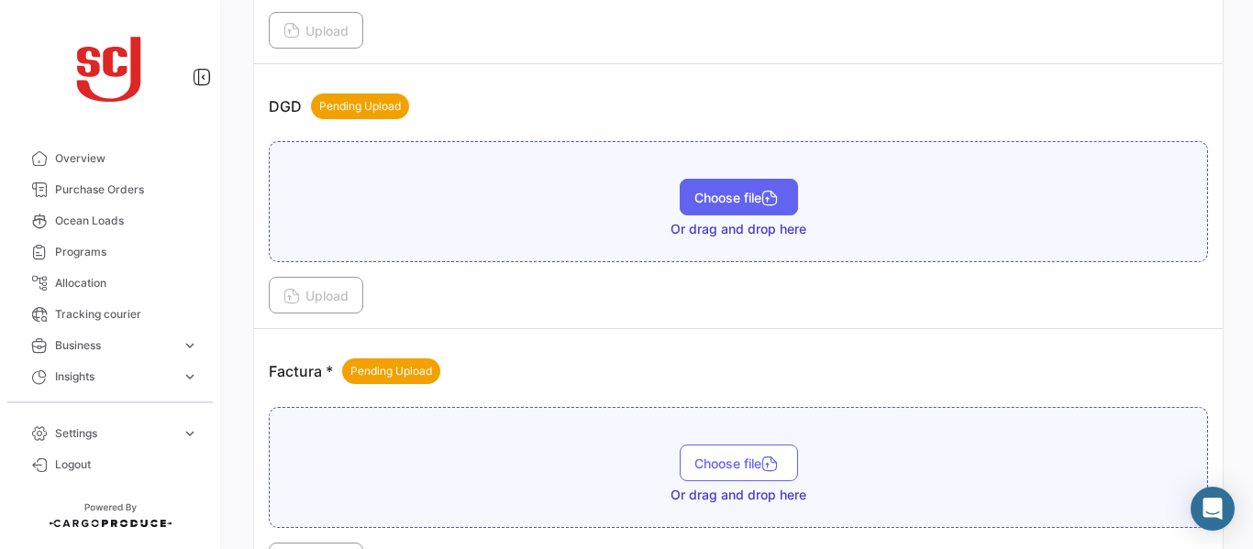
click at [745, 188] on button "Choose file" at bounding box center [739, 197] width 118 height 37
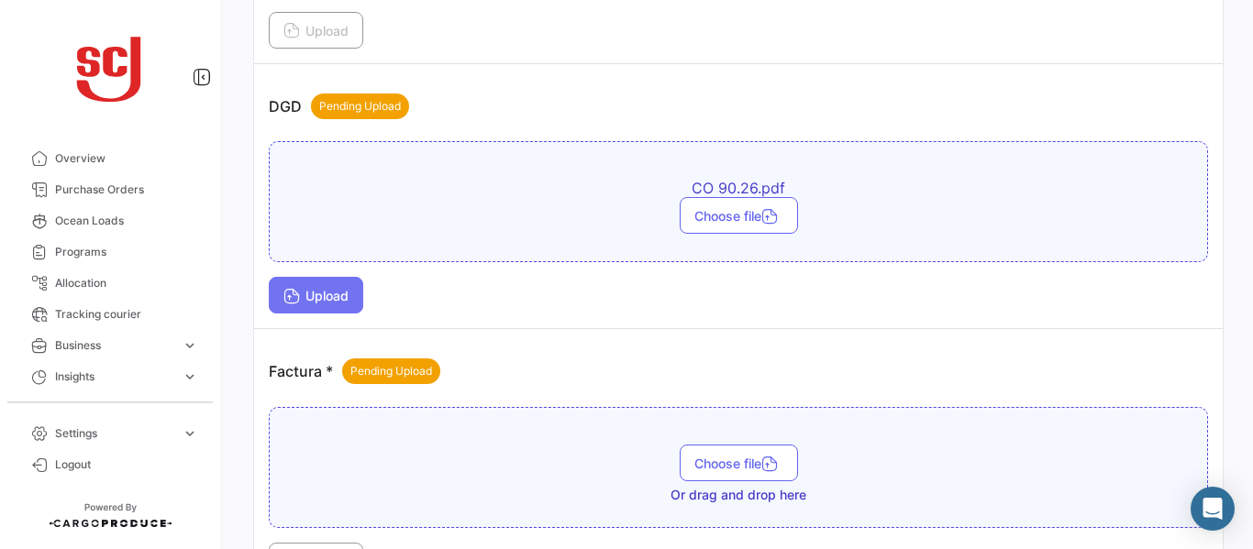
click at [327, 297] on span "Upload" at bounding box center [315, 296] width 65 height 16
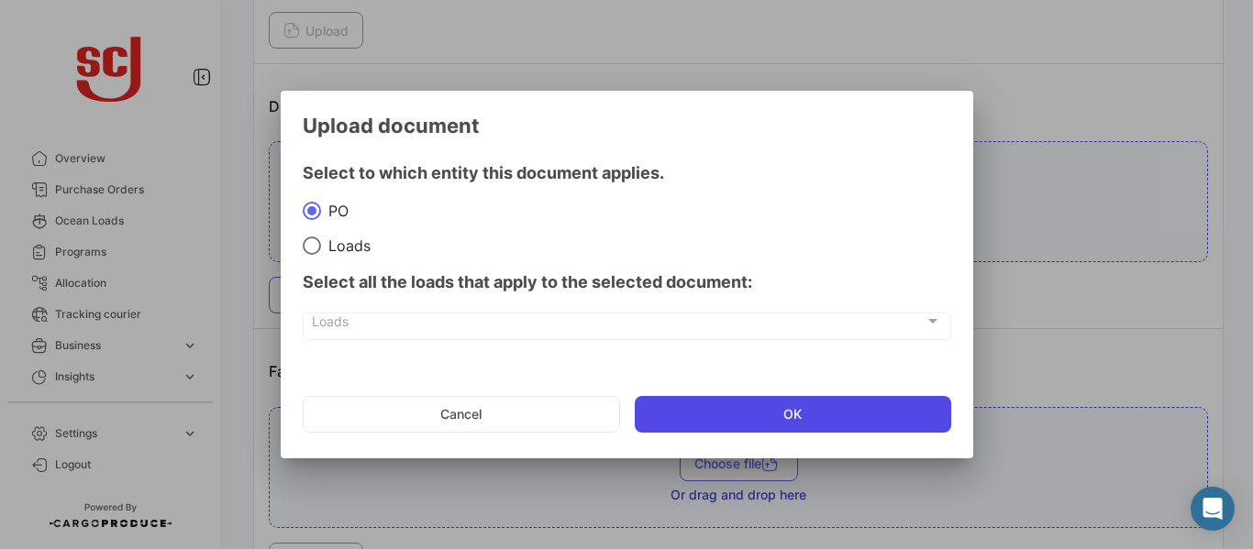
click at [706, 408] on button "OK" at bounding box center [793, 414] width 316 height 37
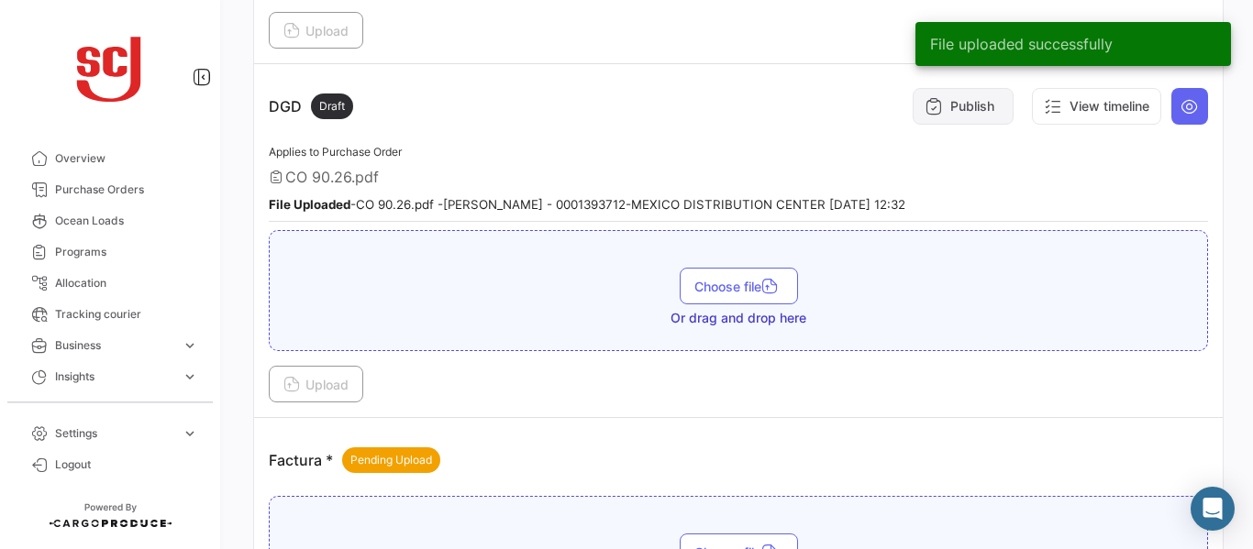
click at [930, 106] on icon at bounding box center [934, 106] width 18 height 18
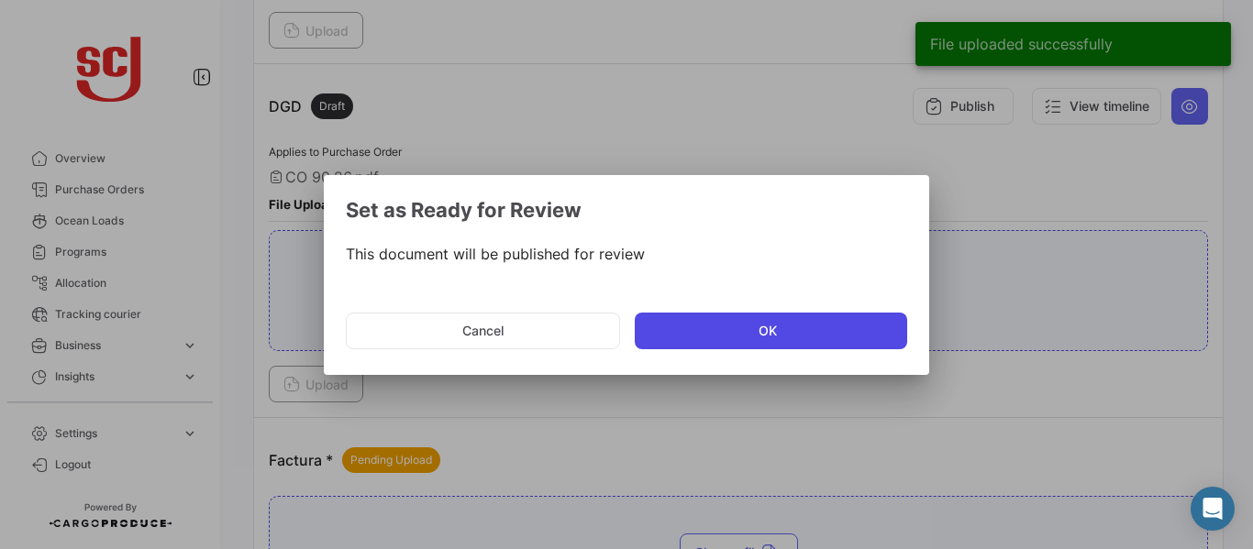
click at [691, 327] on button "OK" at bounding box center [771, 331] width 272 height 37
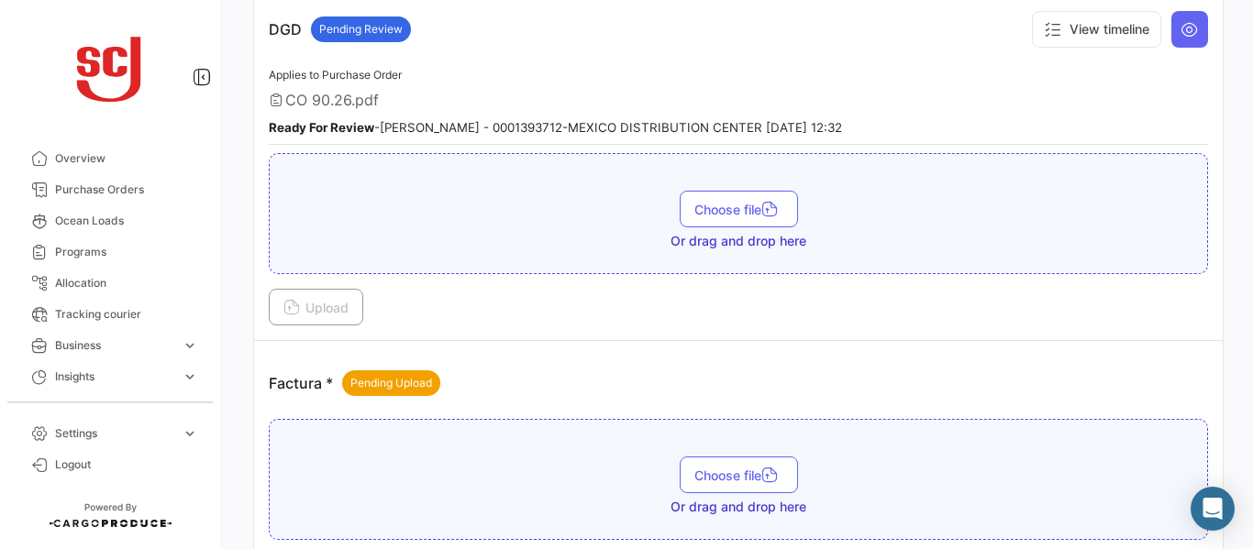
scroll to position [1228, 0]
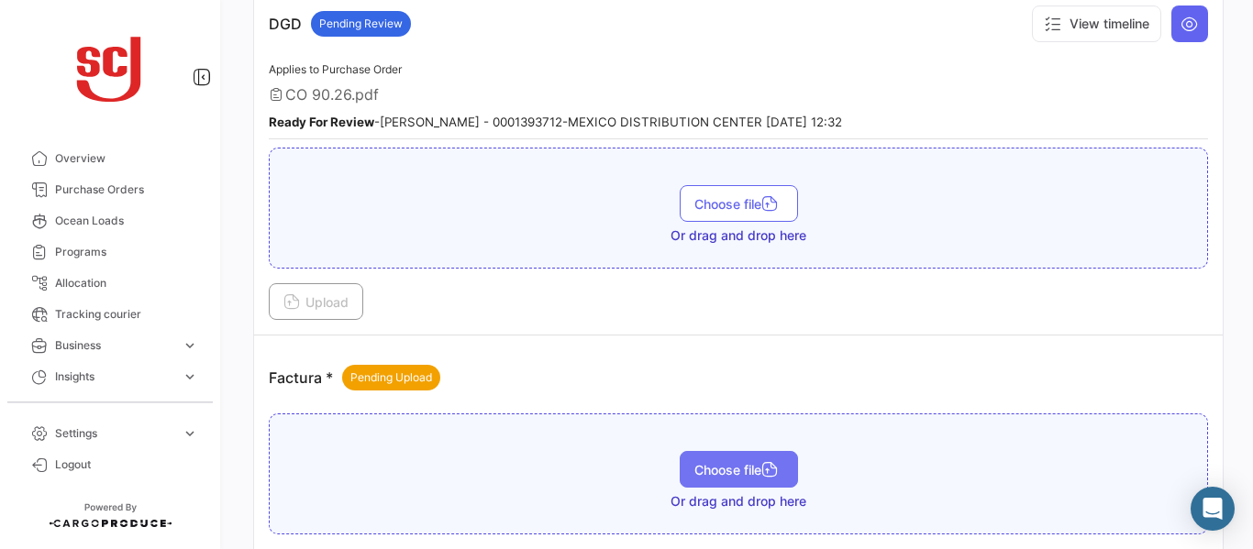
click at [726, 455] on button "Choose file" at bounding box center [739, 469] width 118 height 37
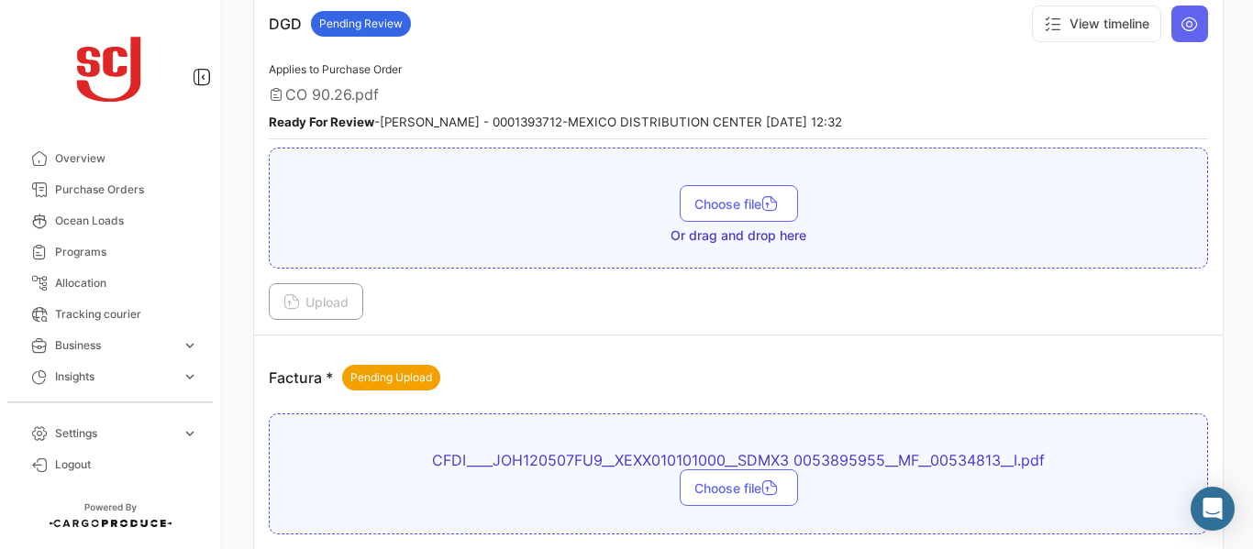
drag, startPoint x: 1242, startPoint y: 240, endPoint x: 1245, endPoint y: 301, distance: 60.6
click at [1245, 301] on div "Your Carbon Footprint in the past 90 days: 67.95 TCO2 What's new? [PERSON_NAME]…" at bounding box center [738, 274] width 1029 height 549
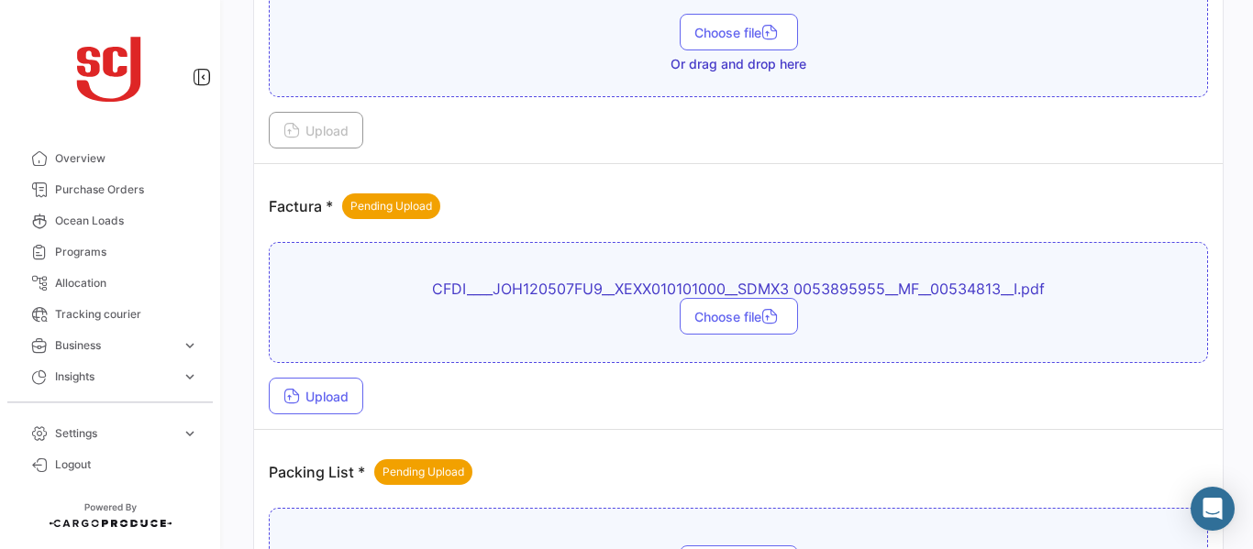
scroll to position [1438, 0]
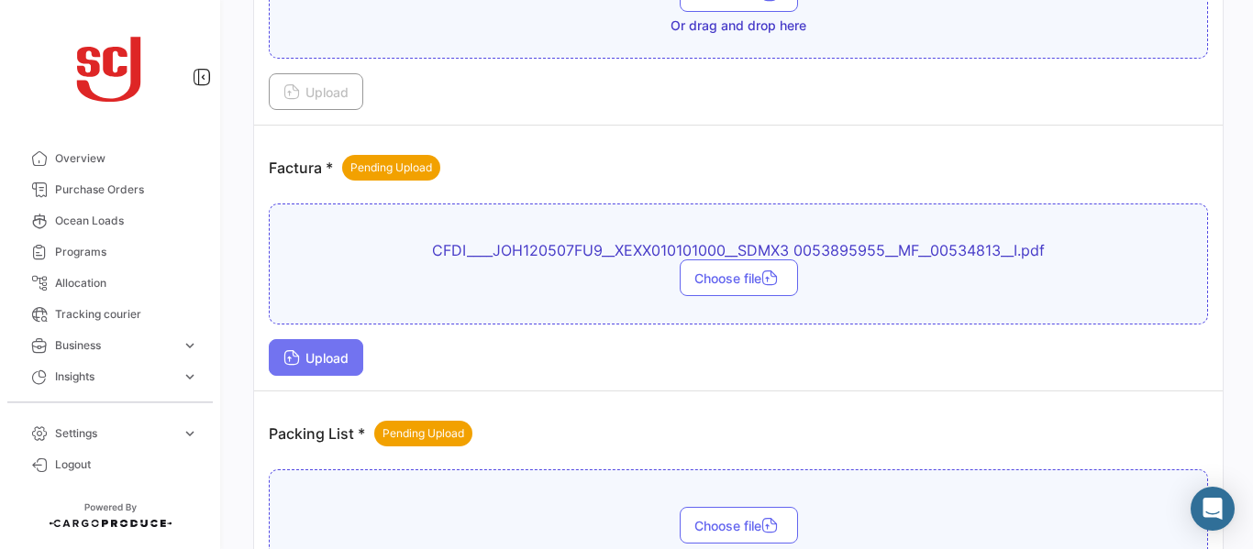
click at [363, 366] on button "Upload" at bounding box center [316, 357] width 94 height 37
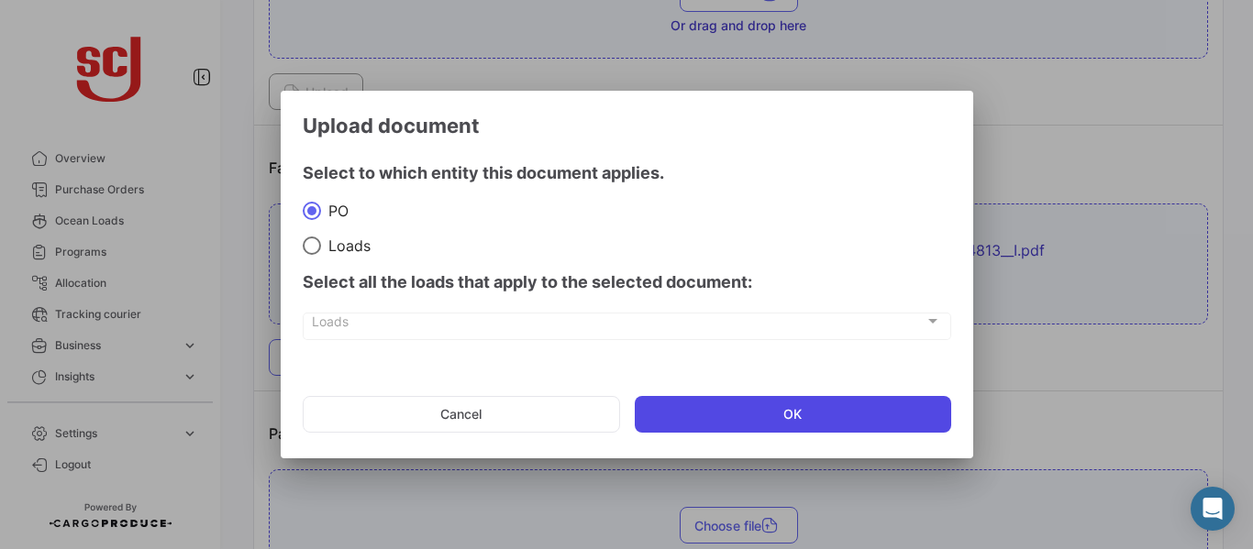
click at [765, 407] on button "OK" at bounding box center [793, 414] width 316 height 37
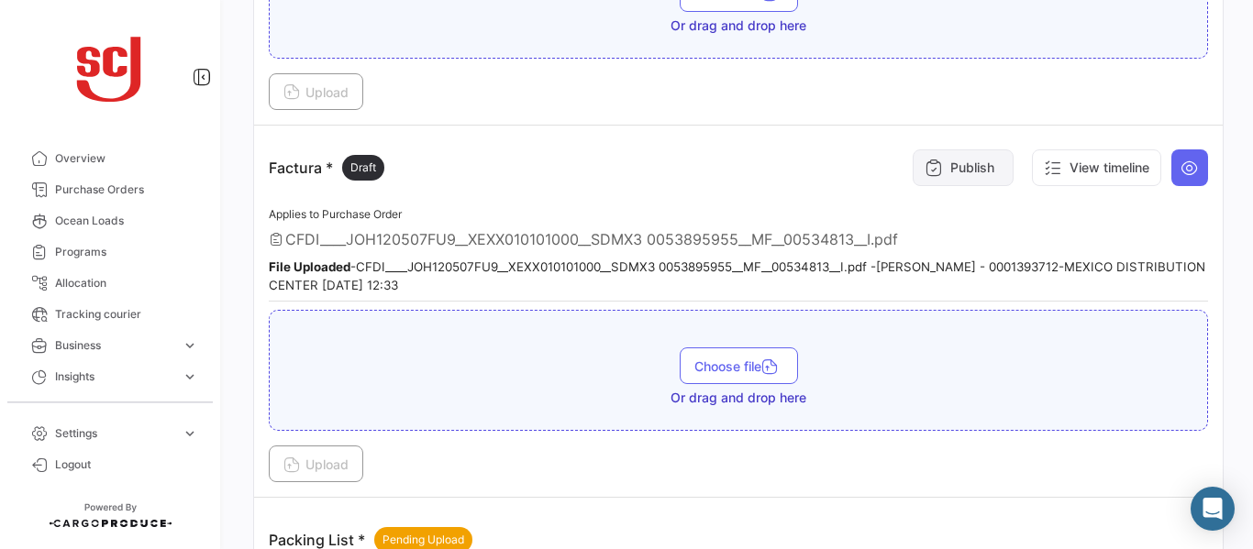
click at [934, 176] on button "Publish" at bounding box center [963, 168] width 101 height 37
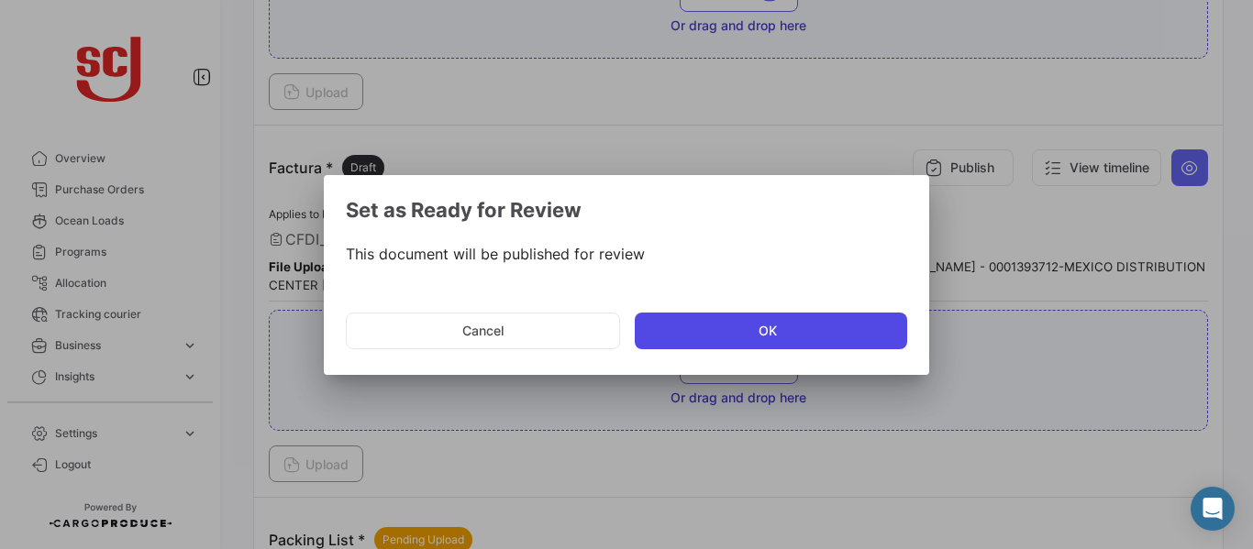
click at [713, 329] on button "OK" at bounding box center [771, 331] width 272 height 37
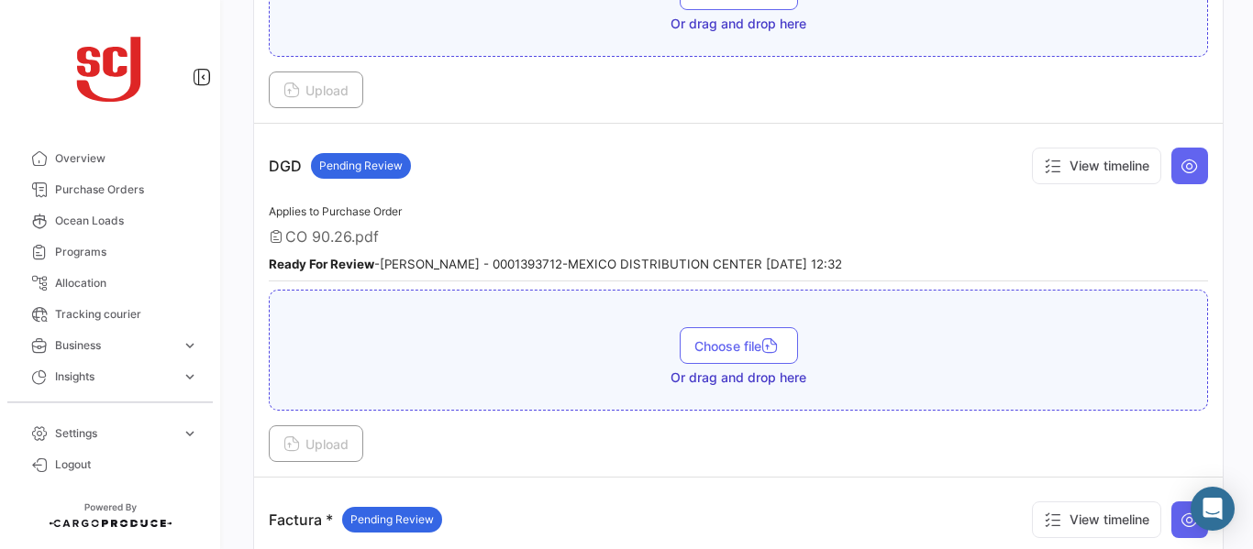
scroll to position [1001, 0]
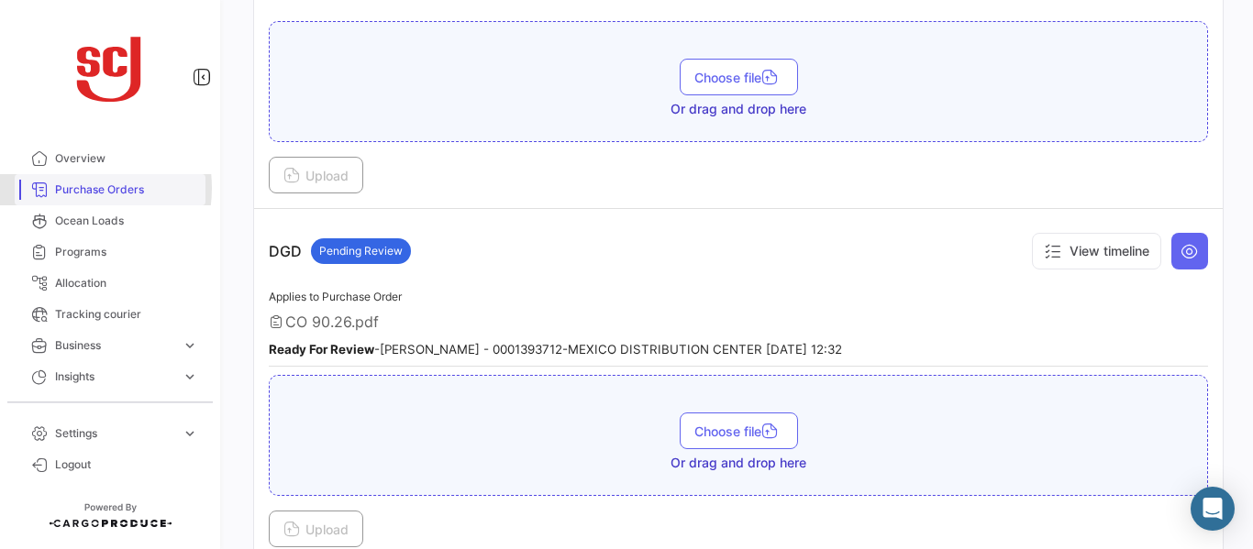
click at [63, 188] on span "Purchase Orders" at bounding box center [126, 190] width 143 height 17
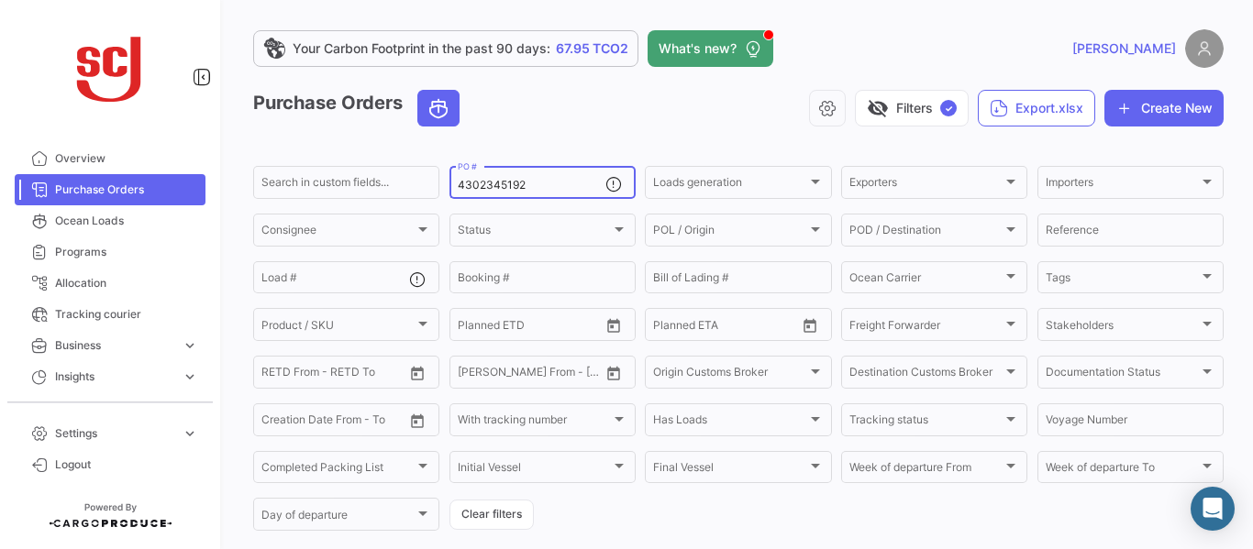
click at [557, 188] on input "4302345192" at bounding box center [532, 185] width 148 height 13
